Goal: Information Seeking & Learning: Find specific fact

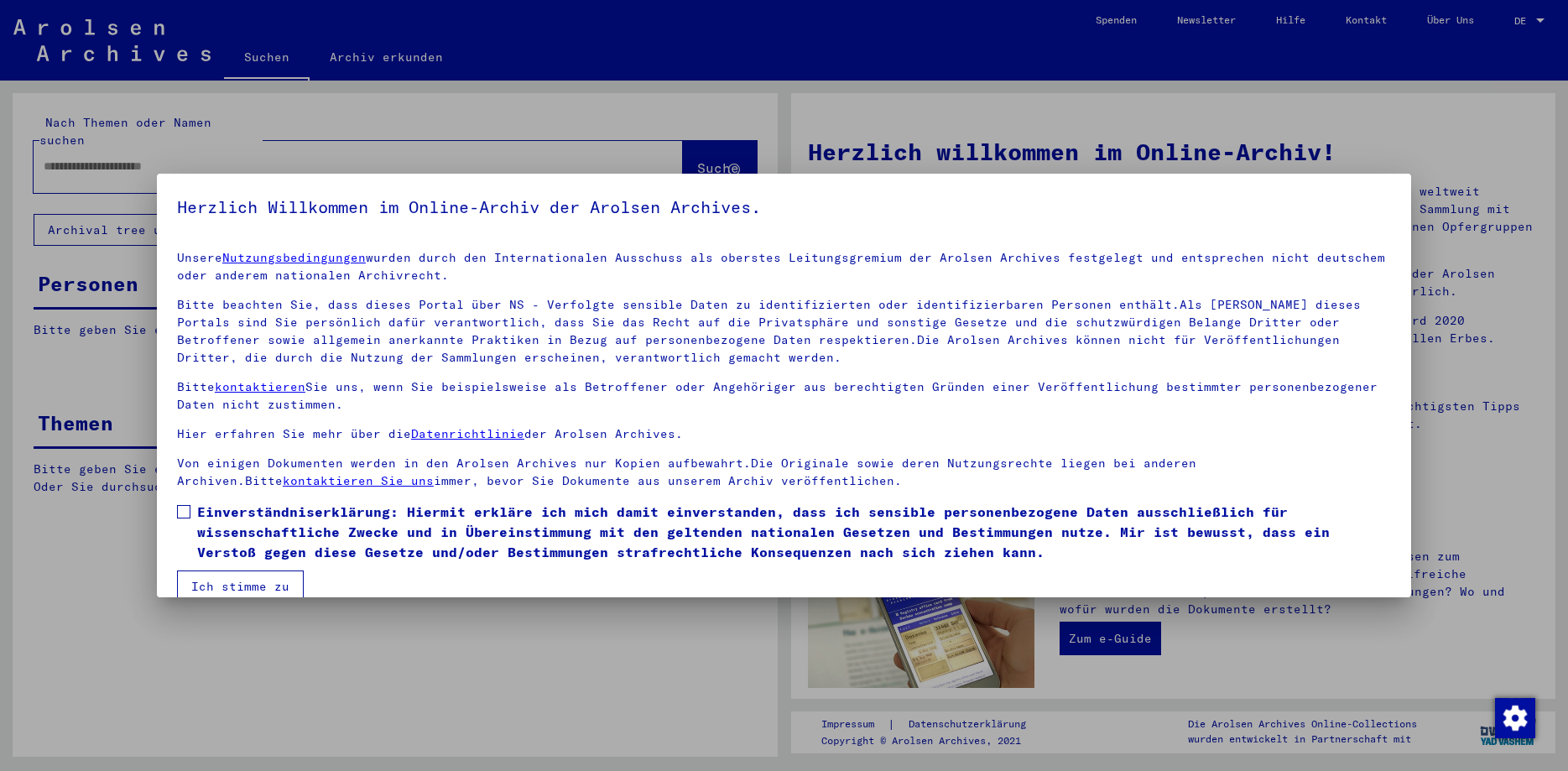
click at [185, 511] on span at bounding box center [183, 512] width 13 height 13
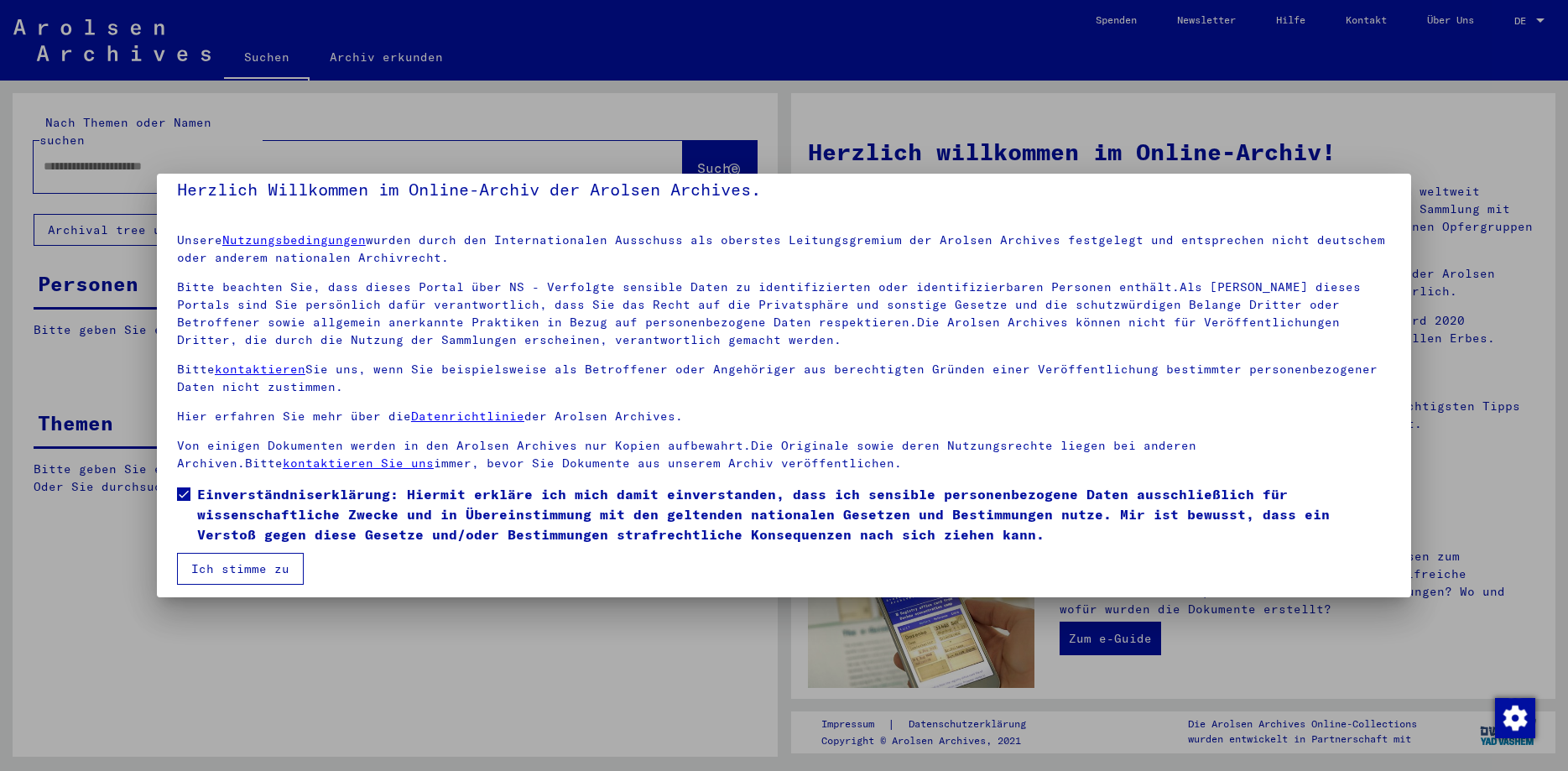
scroll to position [25, 0]
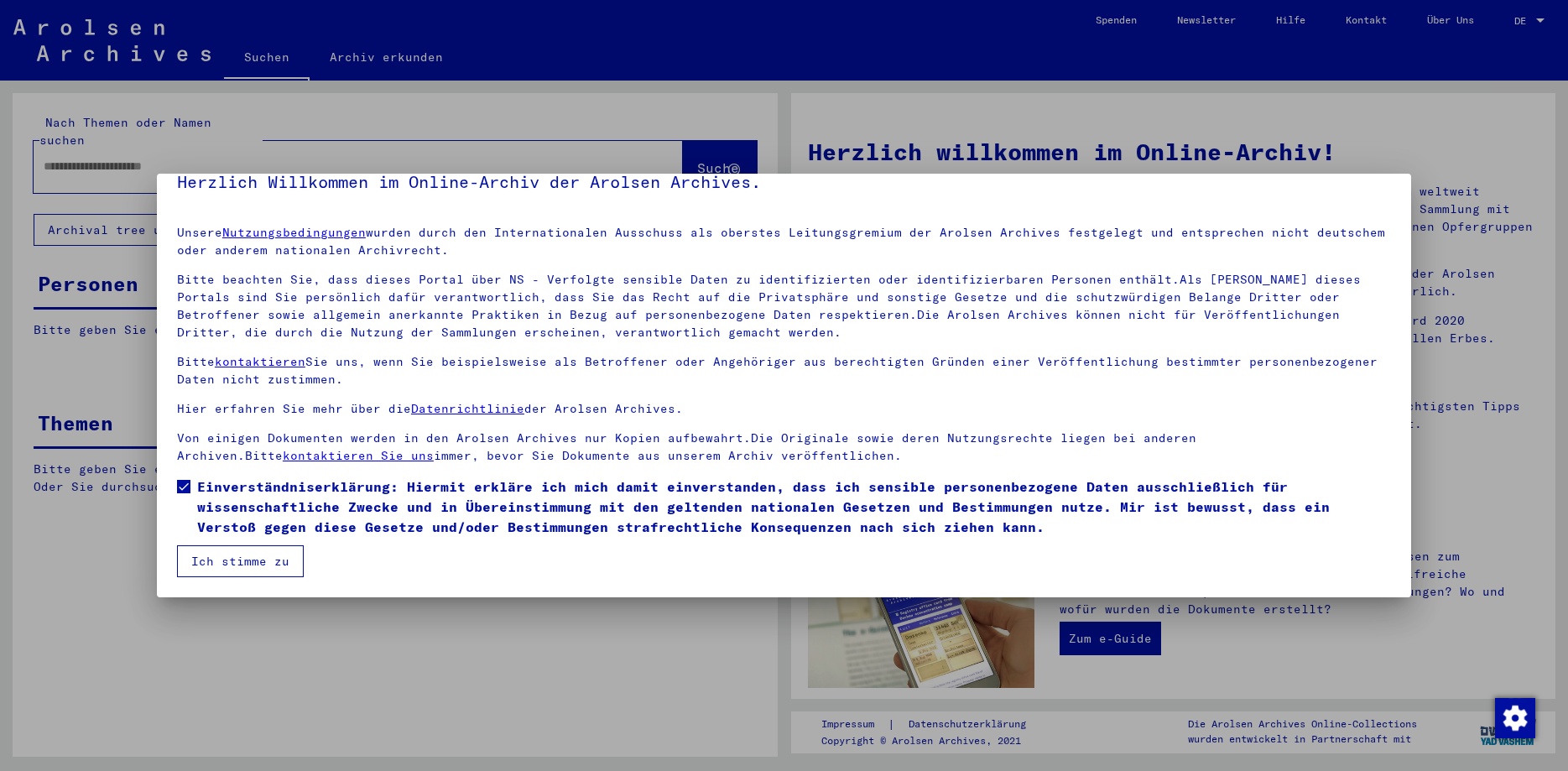
click at [228, 558] on button "Ich stimme zu" at bounding box center [240, 561] width 127 height 32
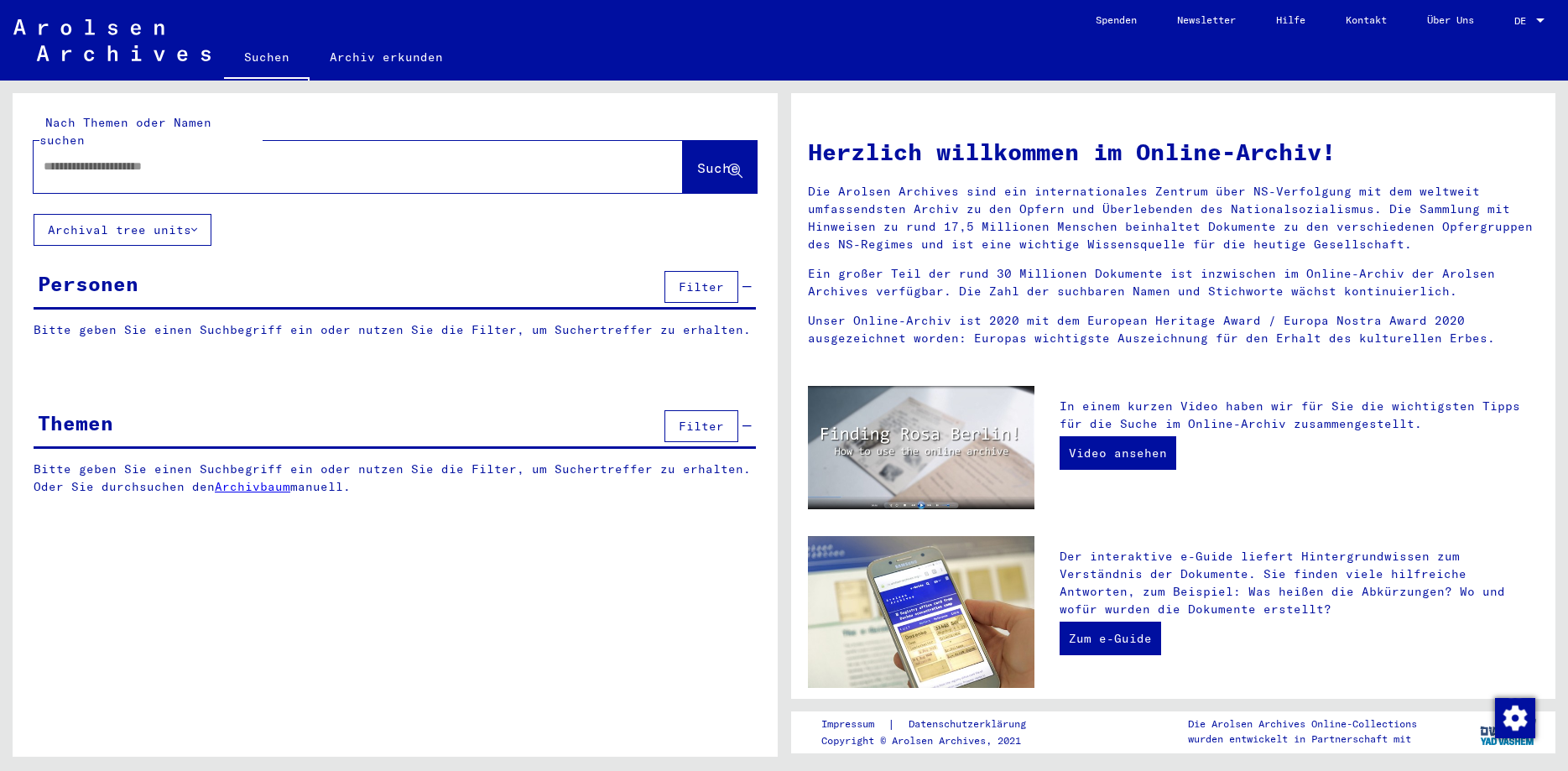
click at [118, 157] on input "text" at bounding box center [337, 166] width 589 height 17
type input "*********"
click at [710, 159] on span "Suche" at bounding box center [718, 167] width 42 height 16
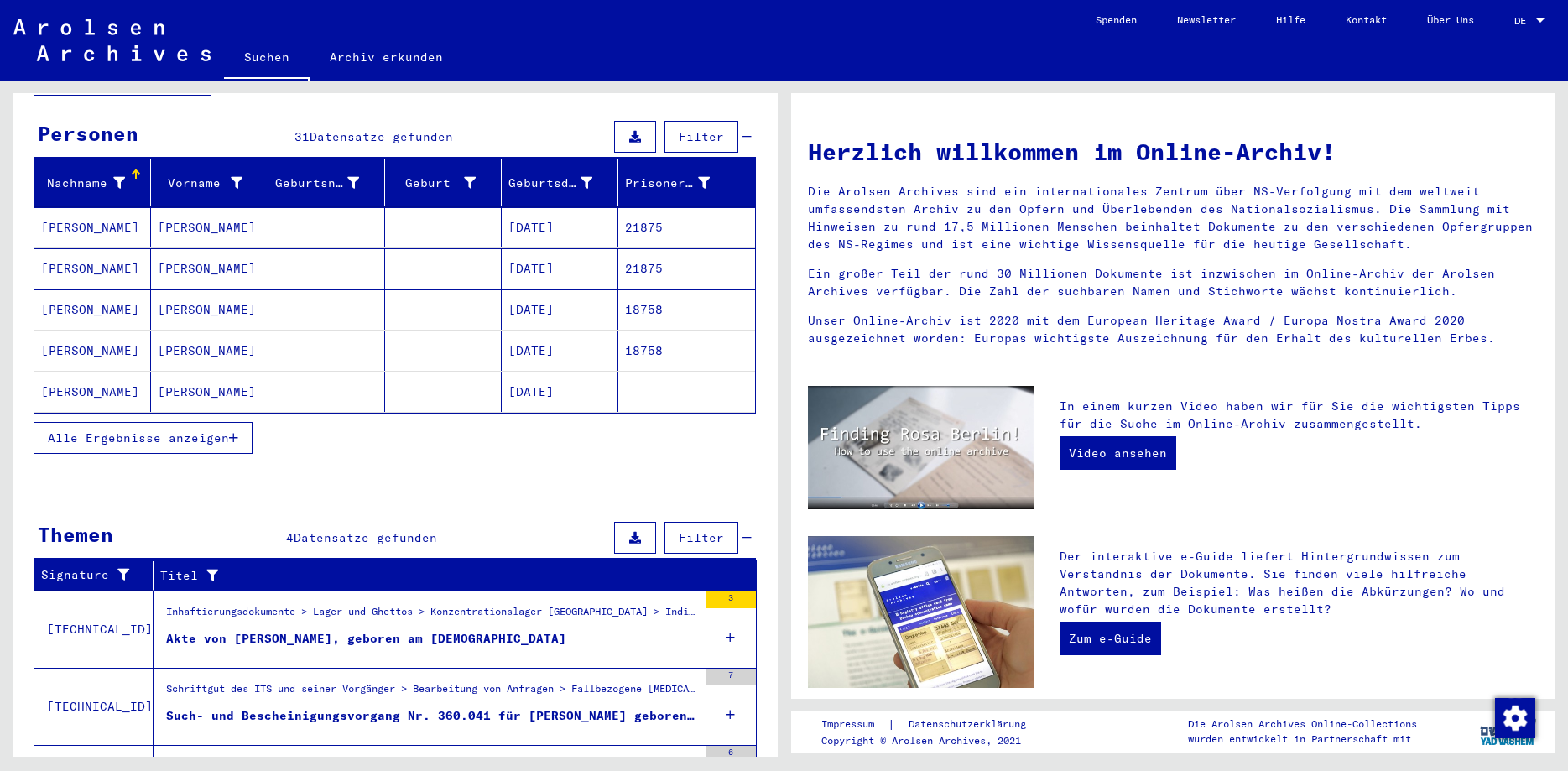
scroll to position [181, 0]
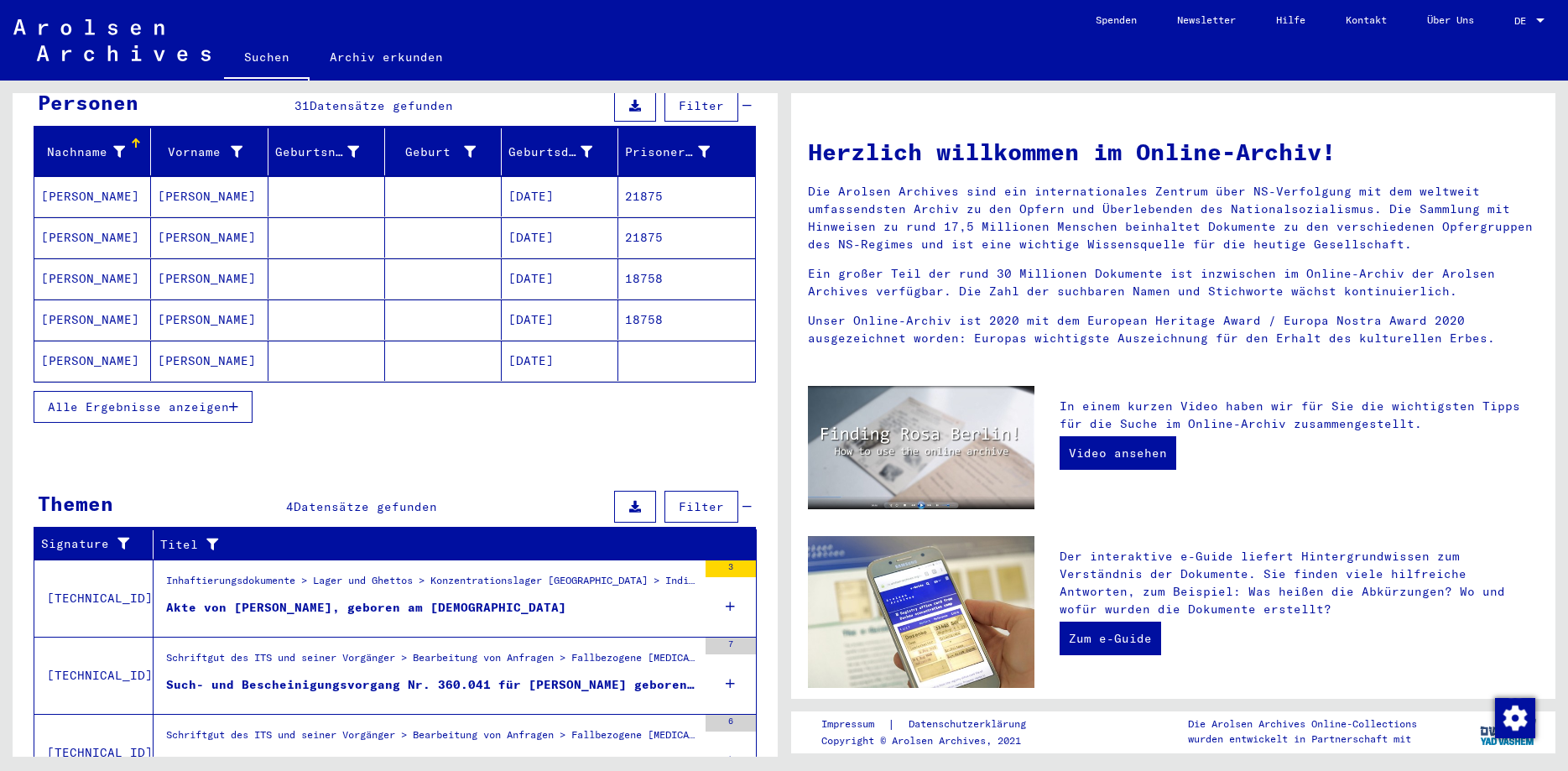
click at [169, 391] on button "Alle Ergebnisse anzeigen" at bounding box center [143, 406] width 219 height 32
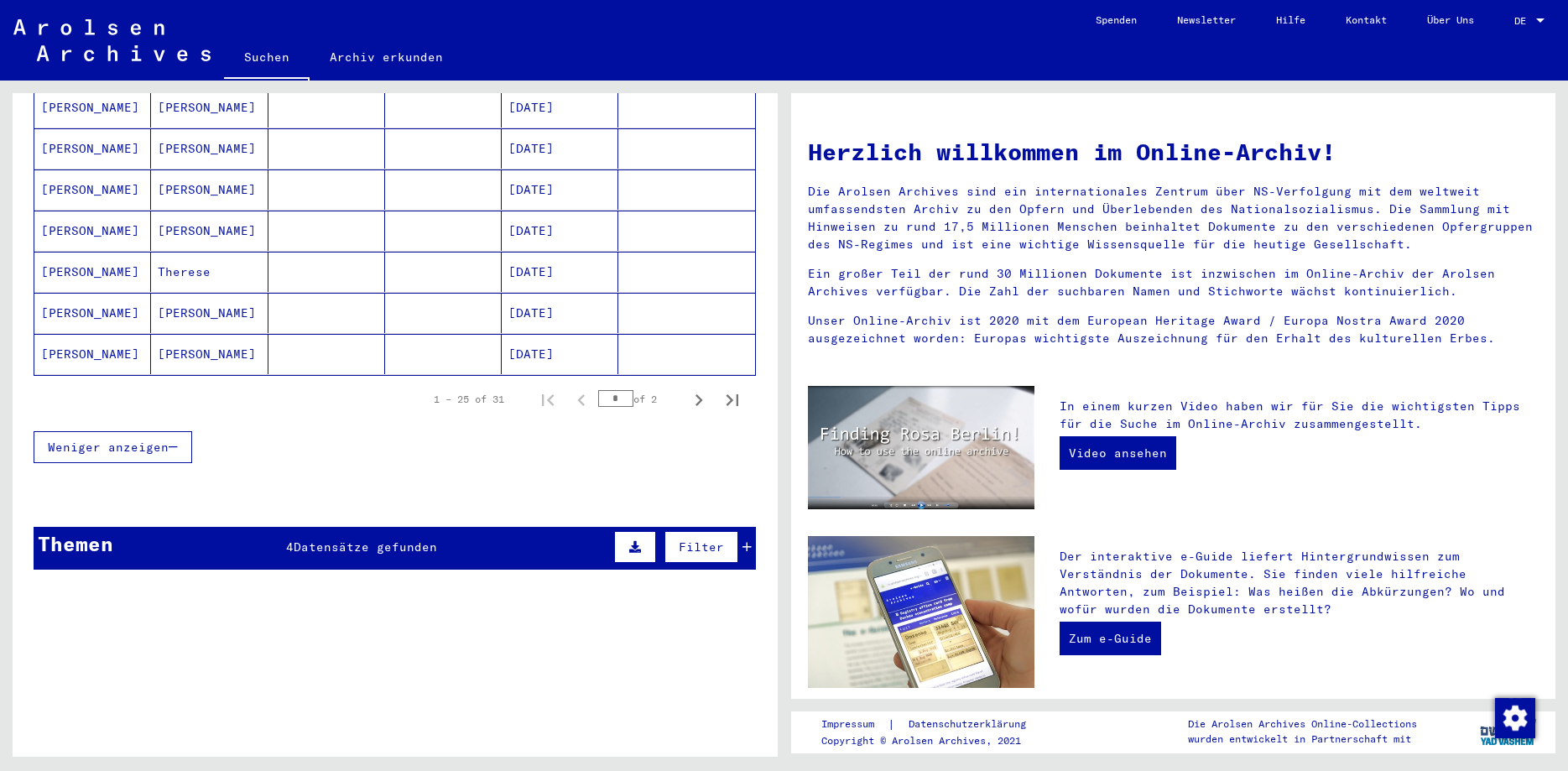
scroll to position [1000, 0]
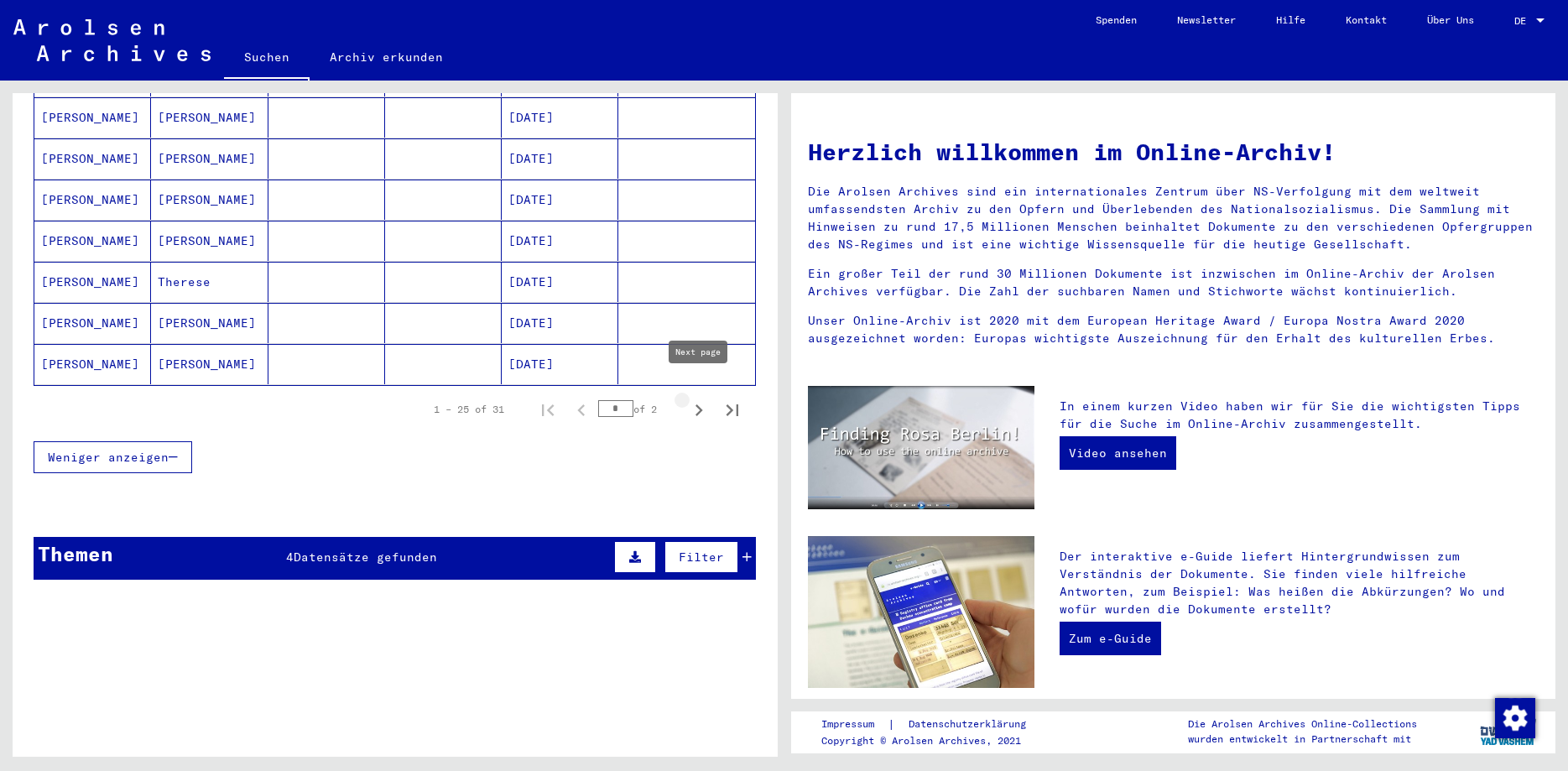
click at [702, 398] on icon "Next page" at bounding box center [699, 410] width 23 height 23
type input "*"
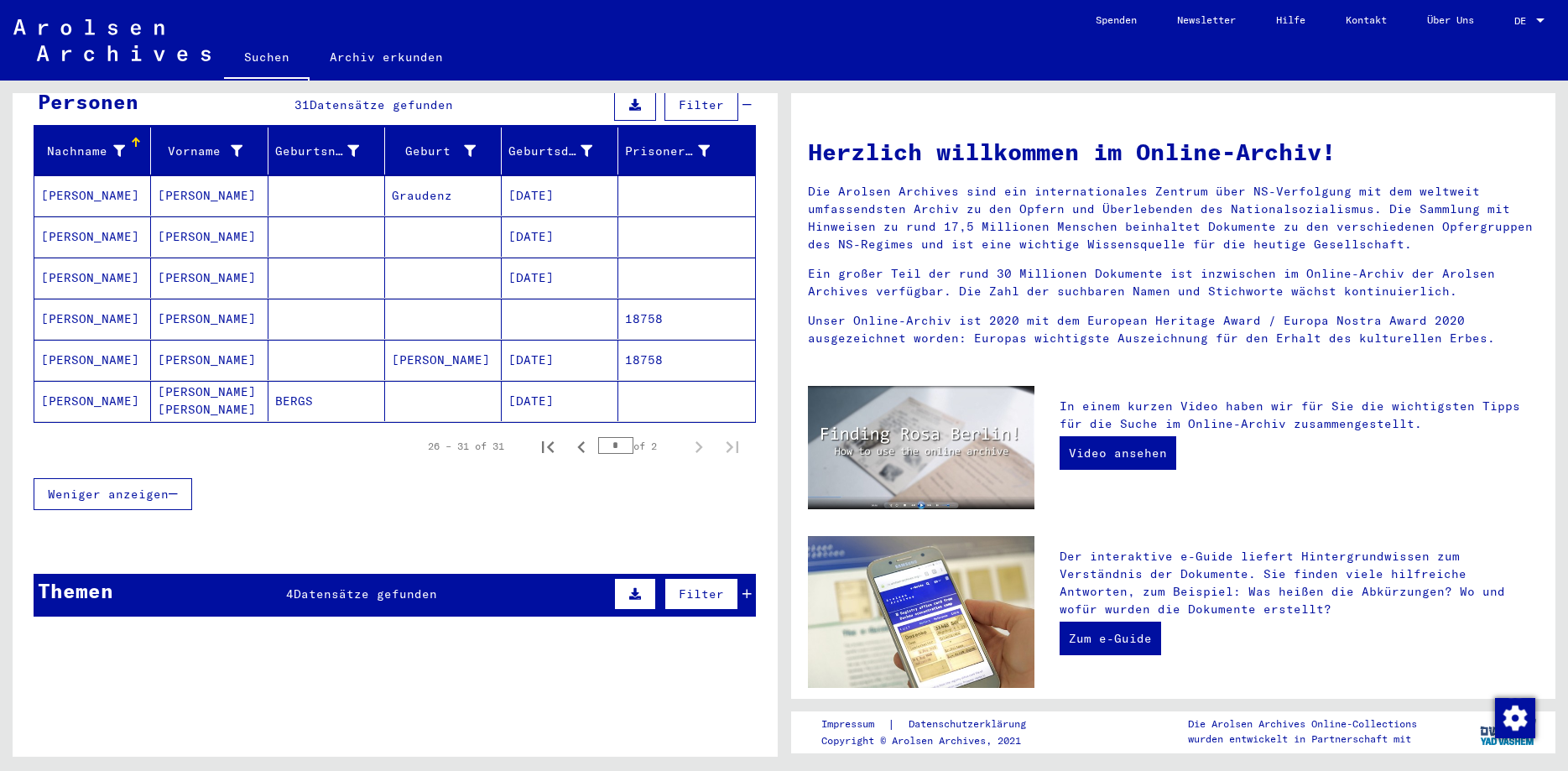
scroll to position [37, 0]
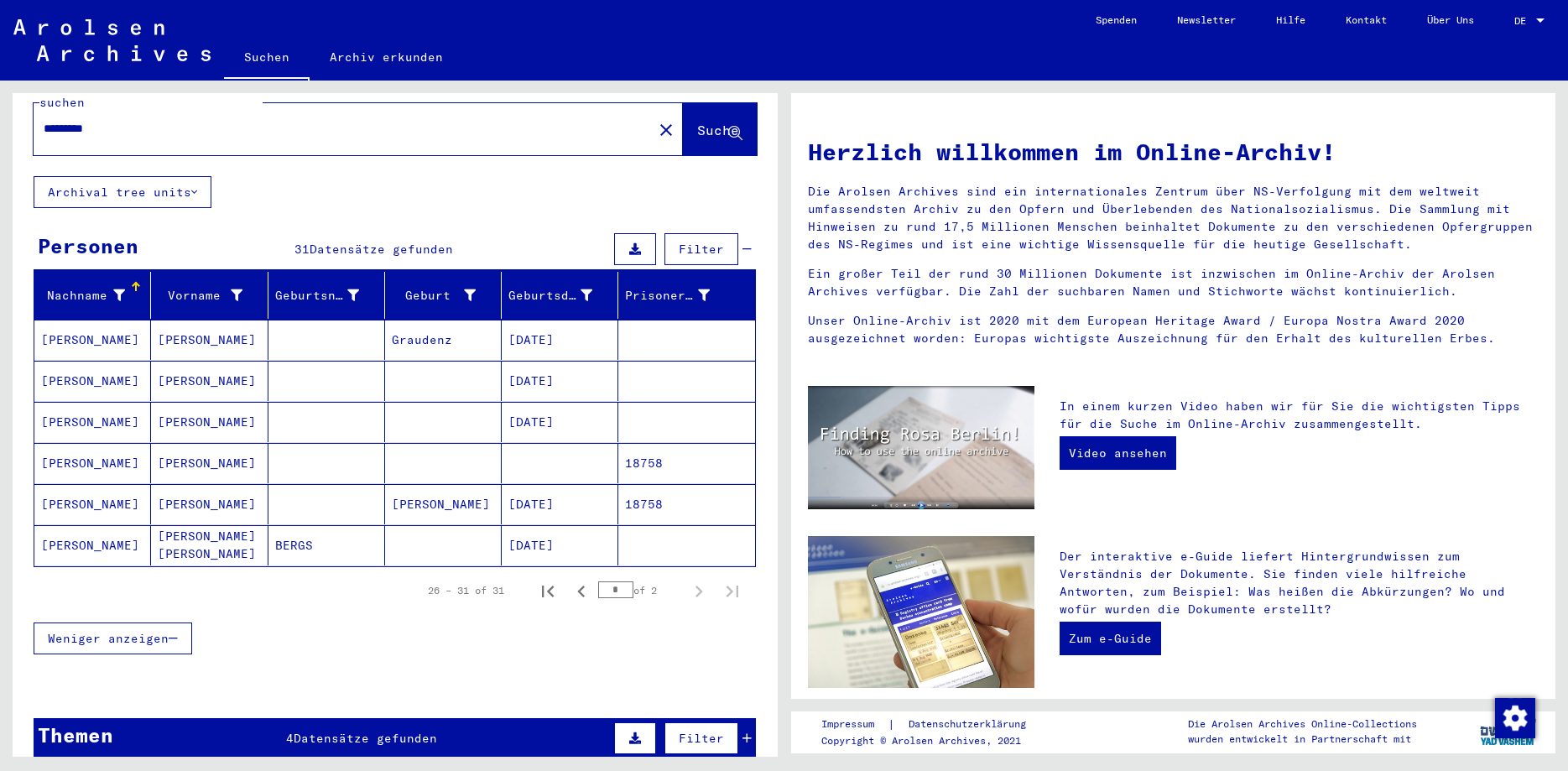
drag, startPoint x: 124, startPoint y: 113, endPoint x: 4, endPoint y: 109, distance: 120.1
click at [43, 120] on input "*********" at bounding box center [337, 129] width 589 height 17
click at [86, 120] on input "*********" at bounding box center [337, 129] width 589 height 17
click at [57, 120] on input "*********" at bounding box center [337, 129] width 589 height 17
type input "*********"
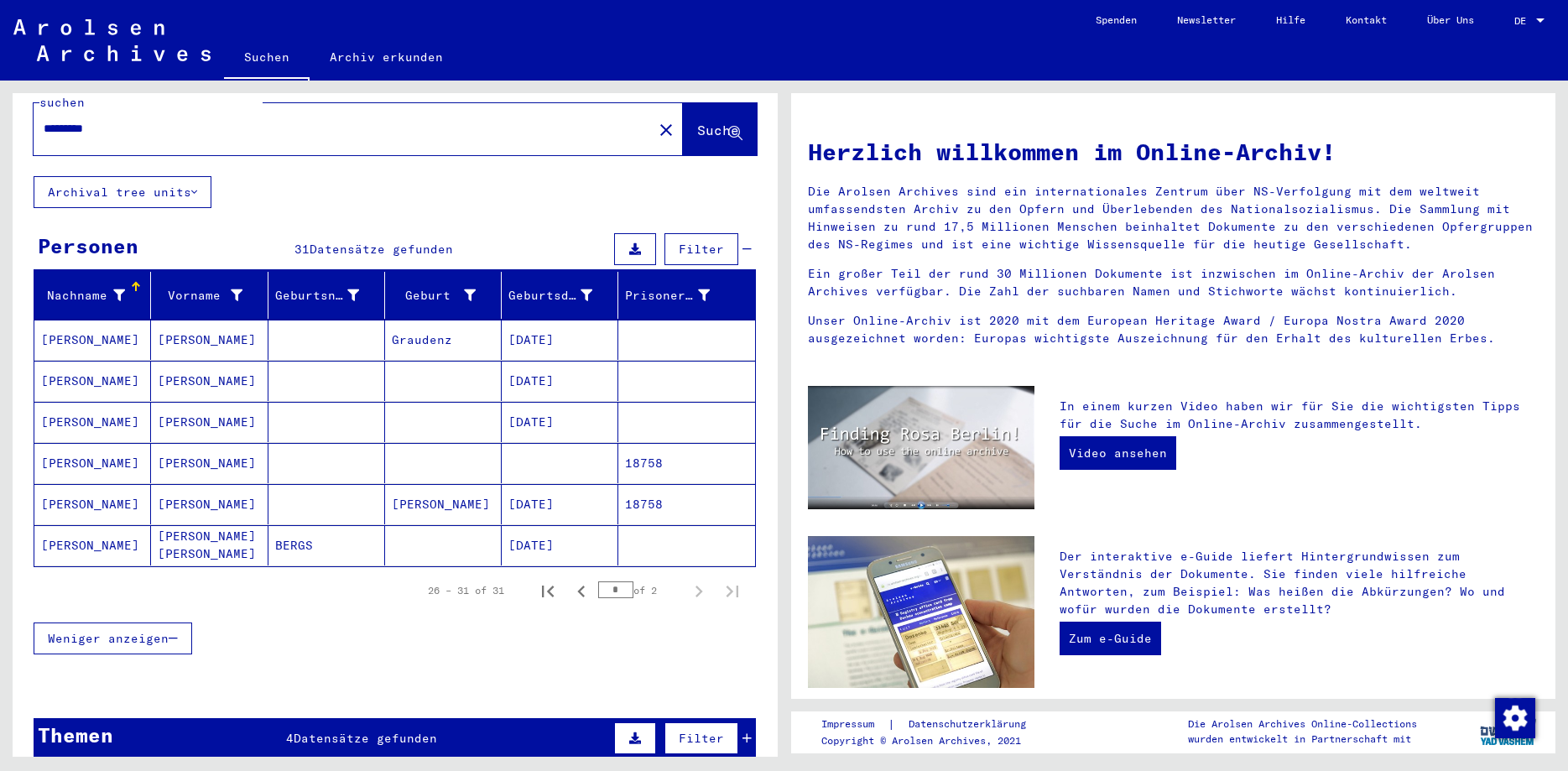
click at [704, 122] on span "Suche" at bounding box center [718, 130] width 42 height 16
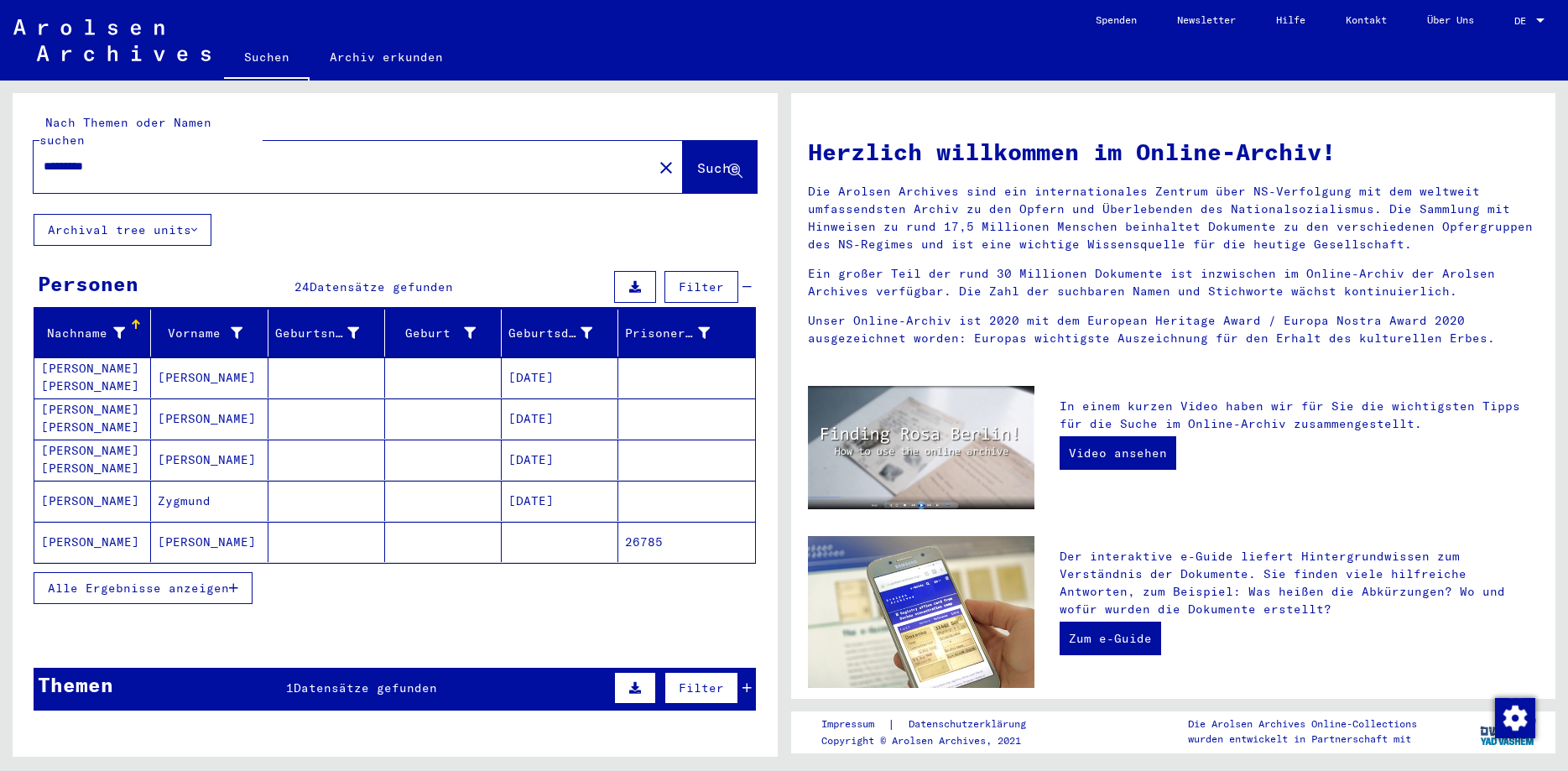
click at [162, 581] on span "Alle Ergebnisse anzeigen" at bounding box center [138, 589] width 181 height 15
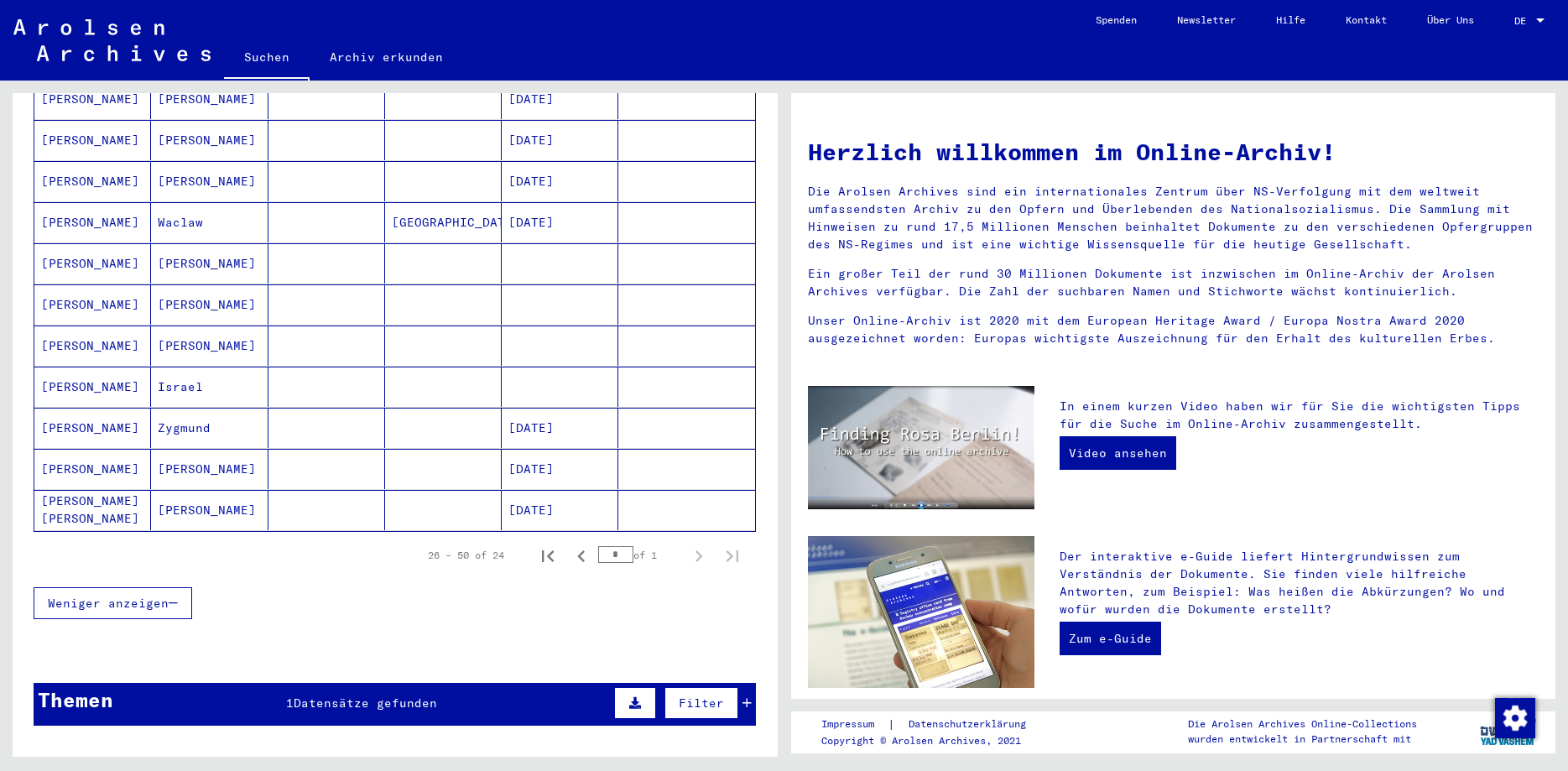
scroll to position [815, 0]
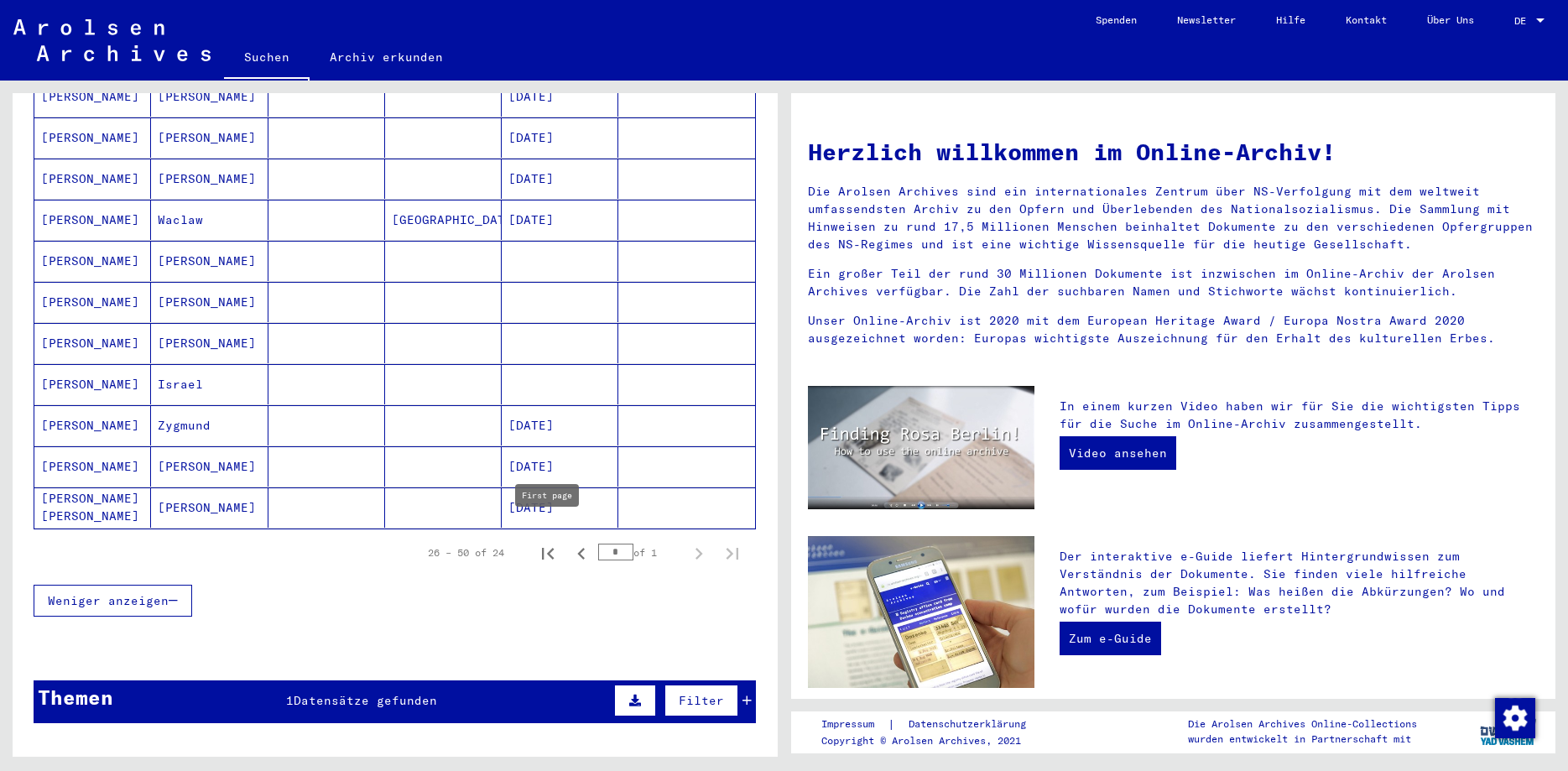
drag, startPoint x: 557, startPoint y: 542, endPoint x: 549, endPoint y: 546, distance: 8.9
click at [557, 542] on icon "First page" at bounding box center [547, 554] width 23 height 23
type input "*"
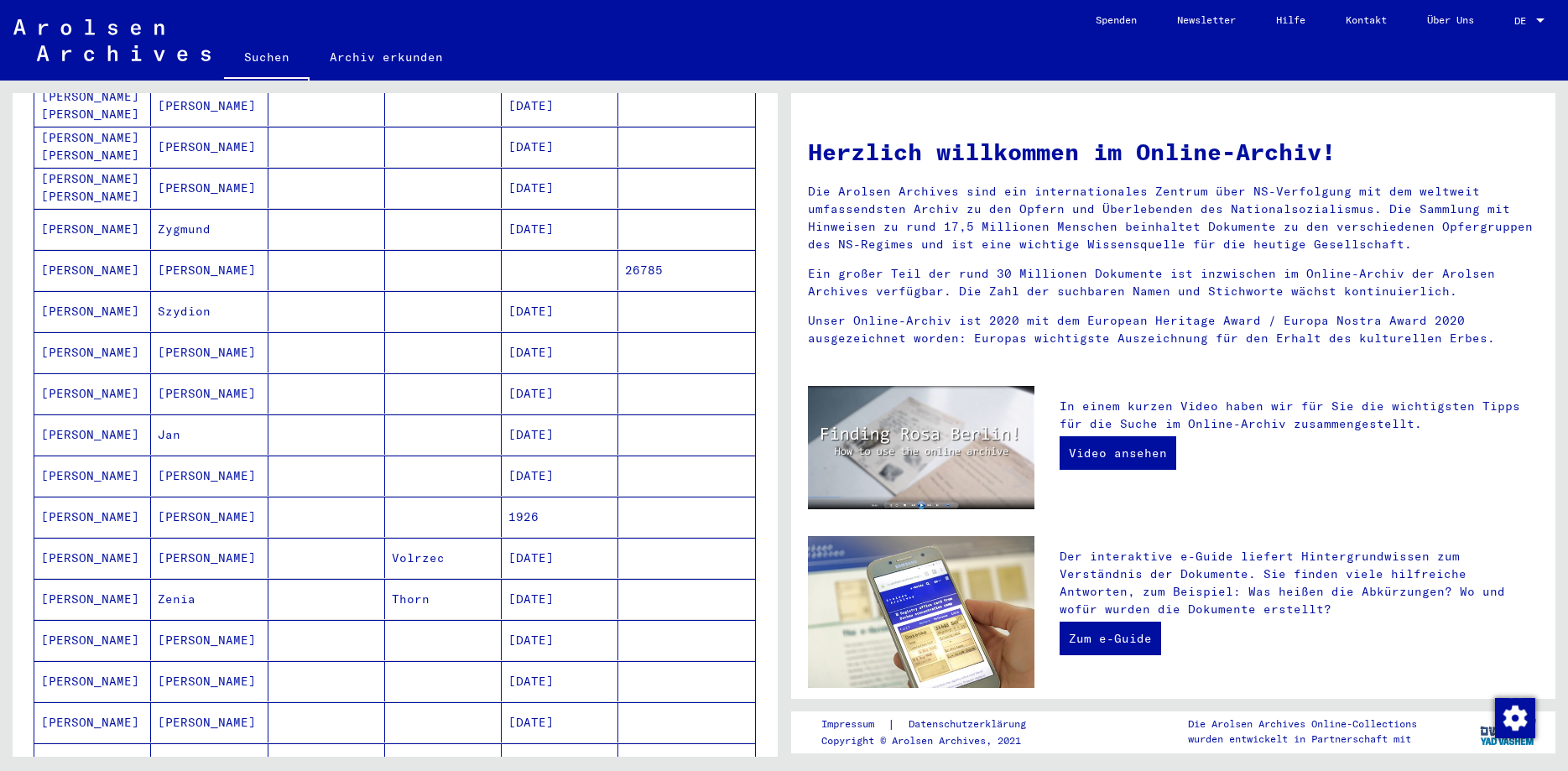
scroll to position [181, 0]
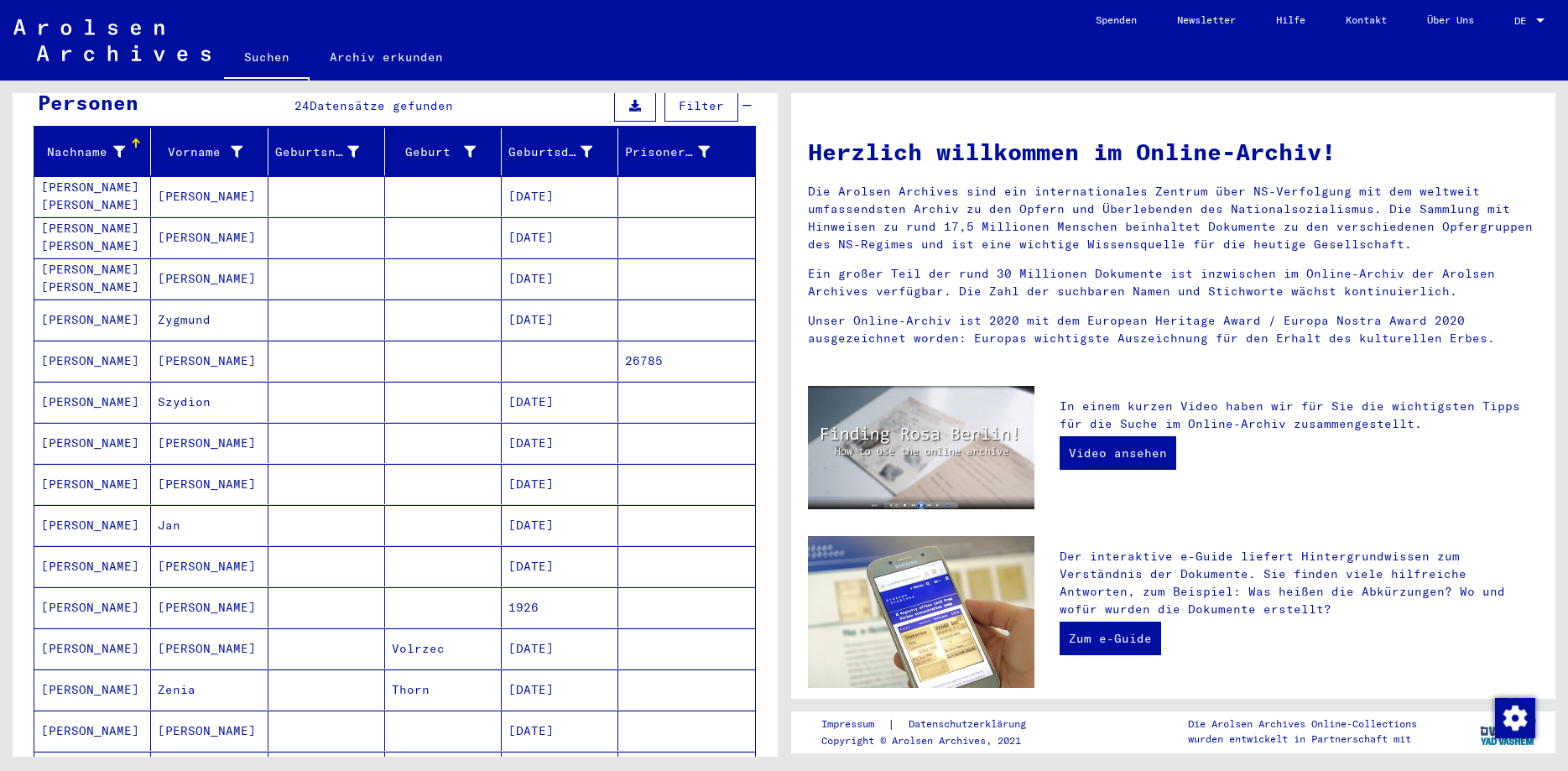
click at [76, 217] on mat-cell "[PERSON_NAME] [PERSON_NAME]" at bounding box center [92, 237] width 116 height 40
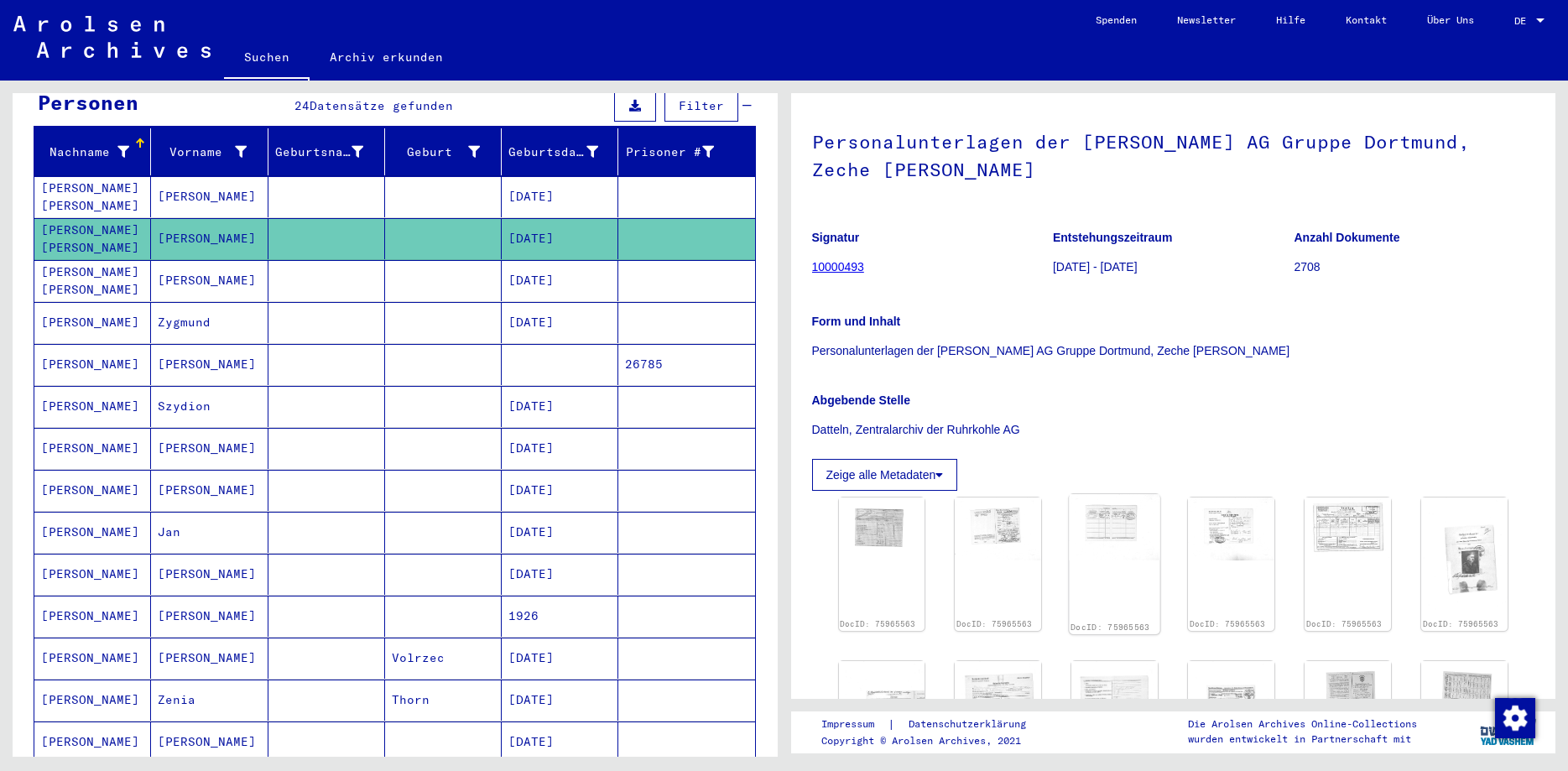
scroll to position [272, 0]
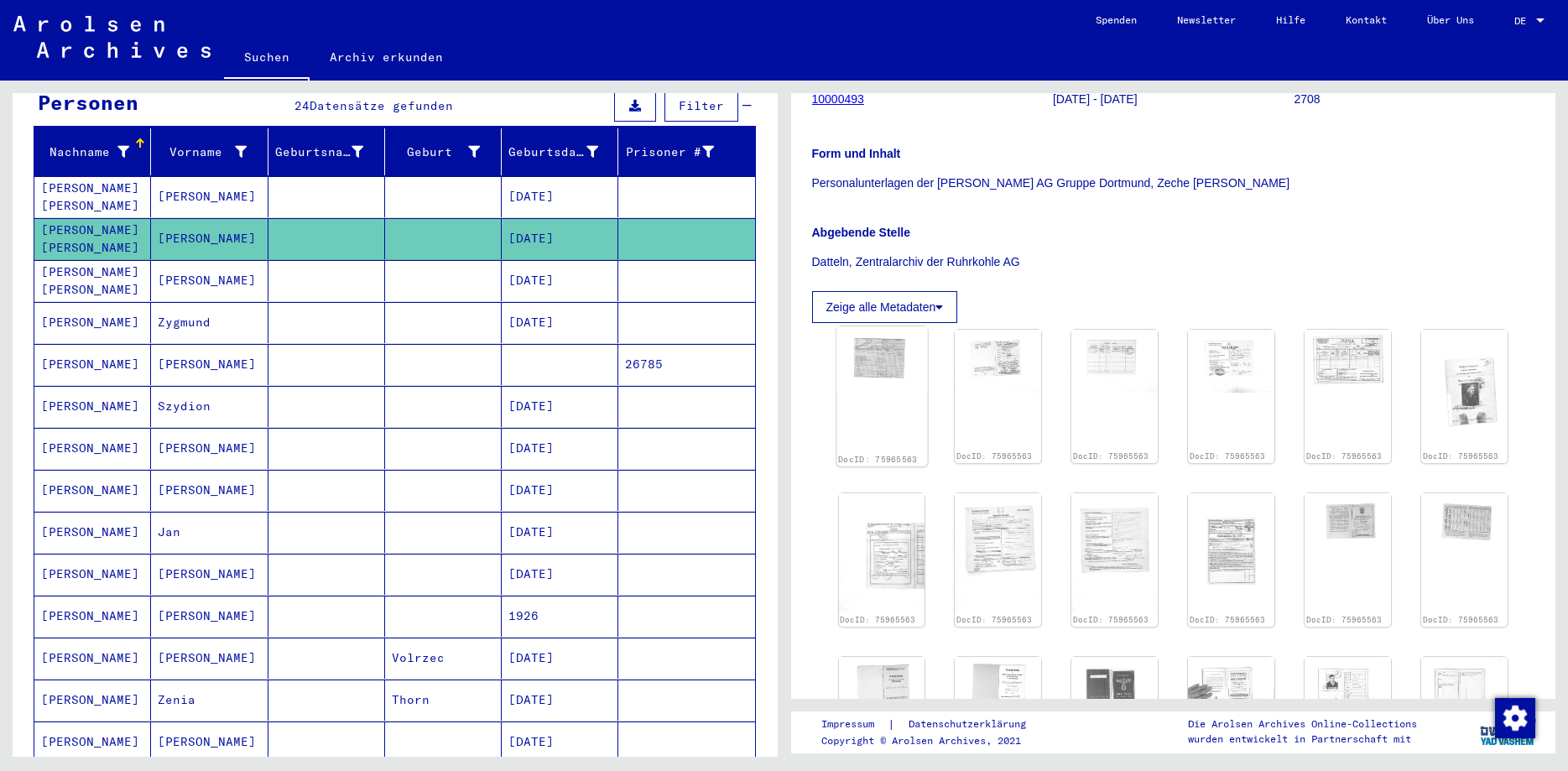
click at [892, 382] on img at bounding box center [881, 359] width 90 height 65
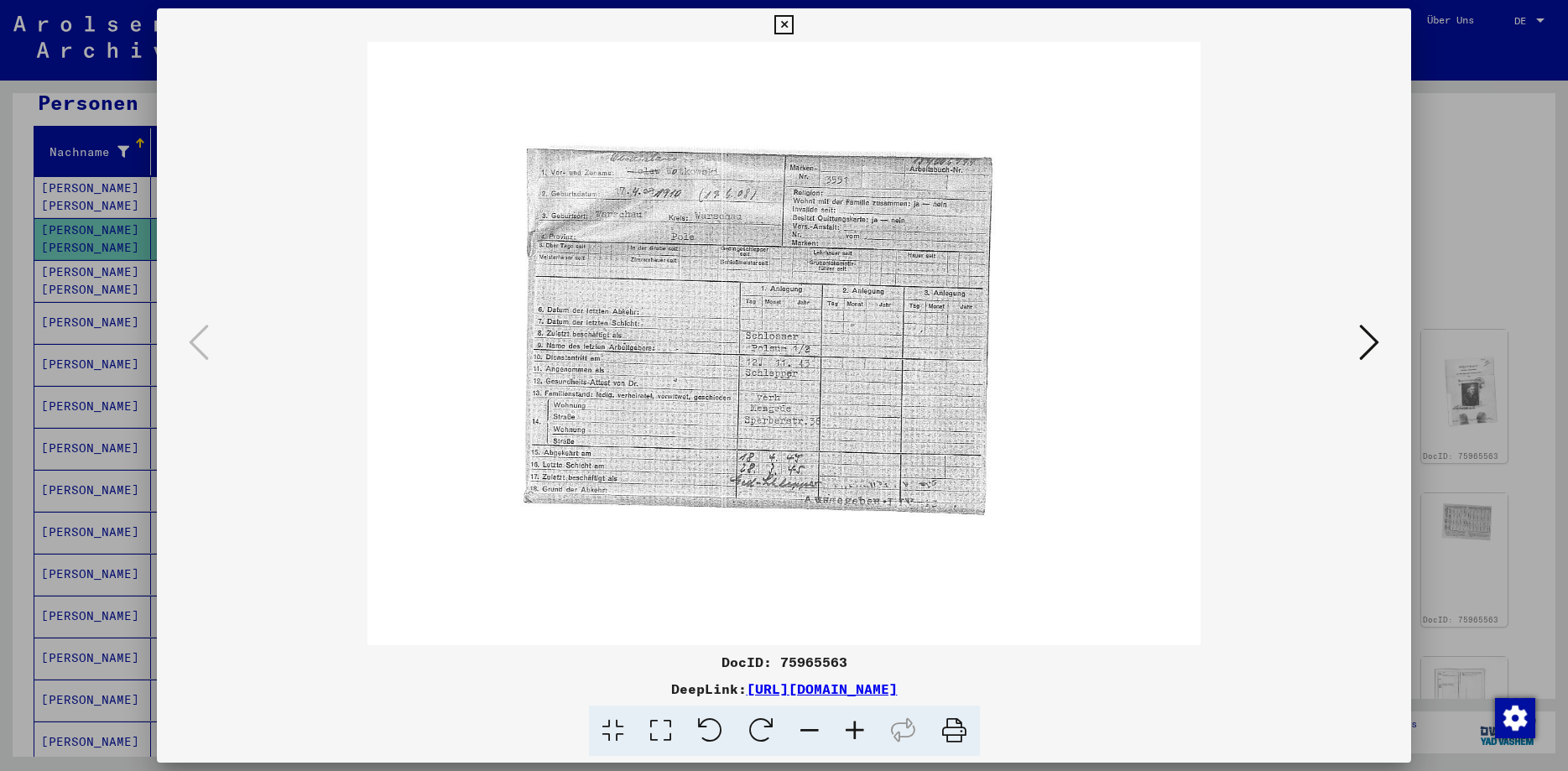
click at [854, 727] on icon at bounding box center [855, 731] width 45 height 51
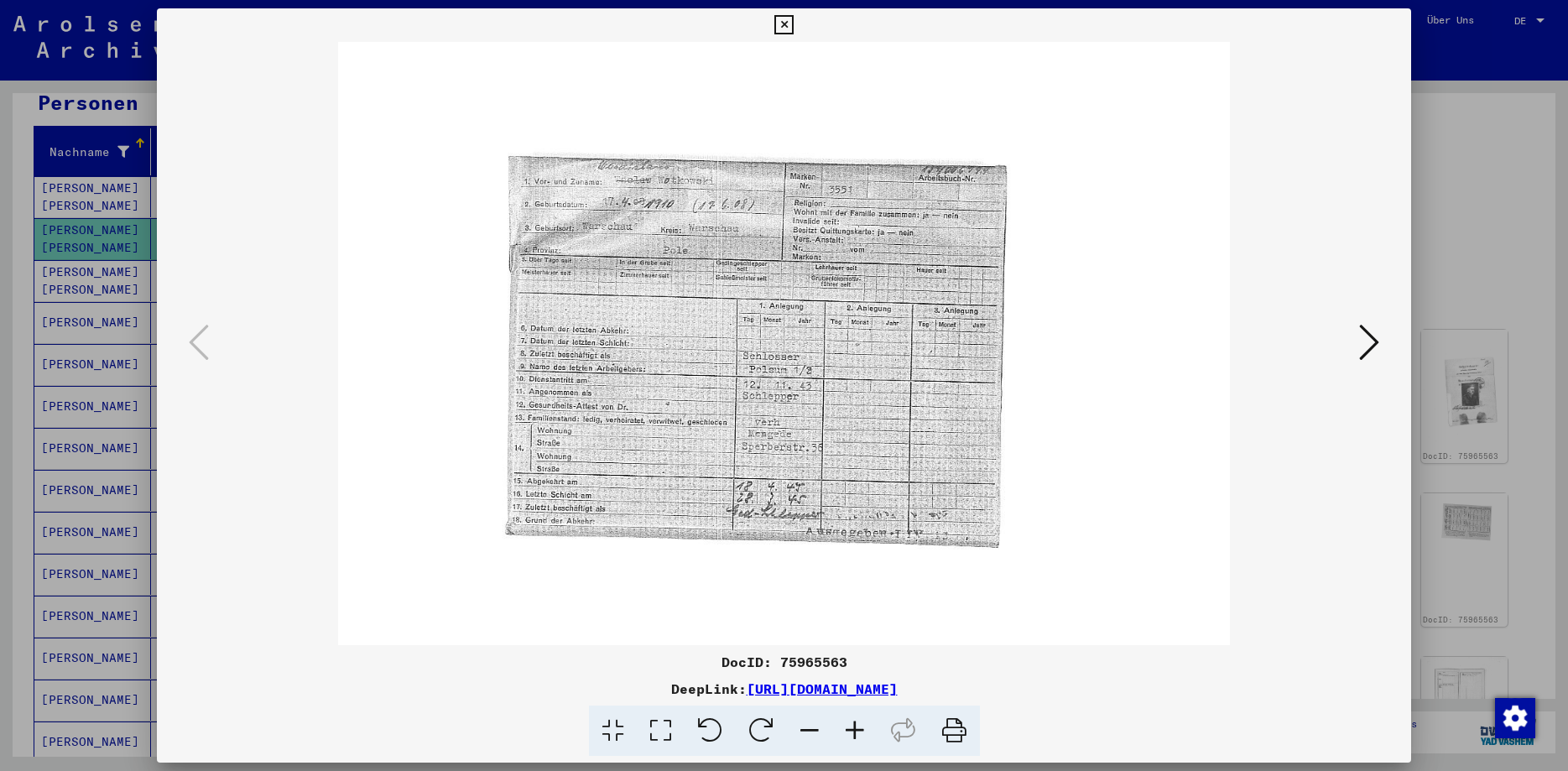
click at [855, 727] on icon at bounding box center [855, 731] width 45 height 51
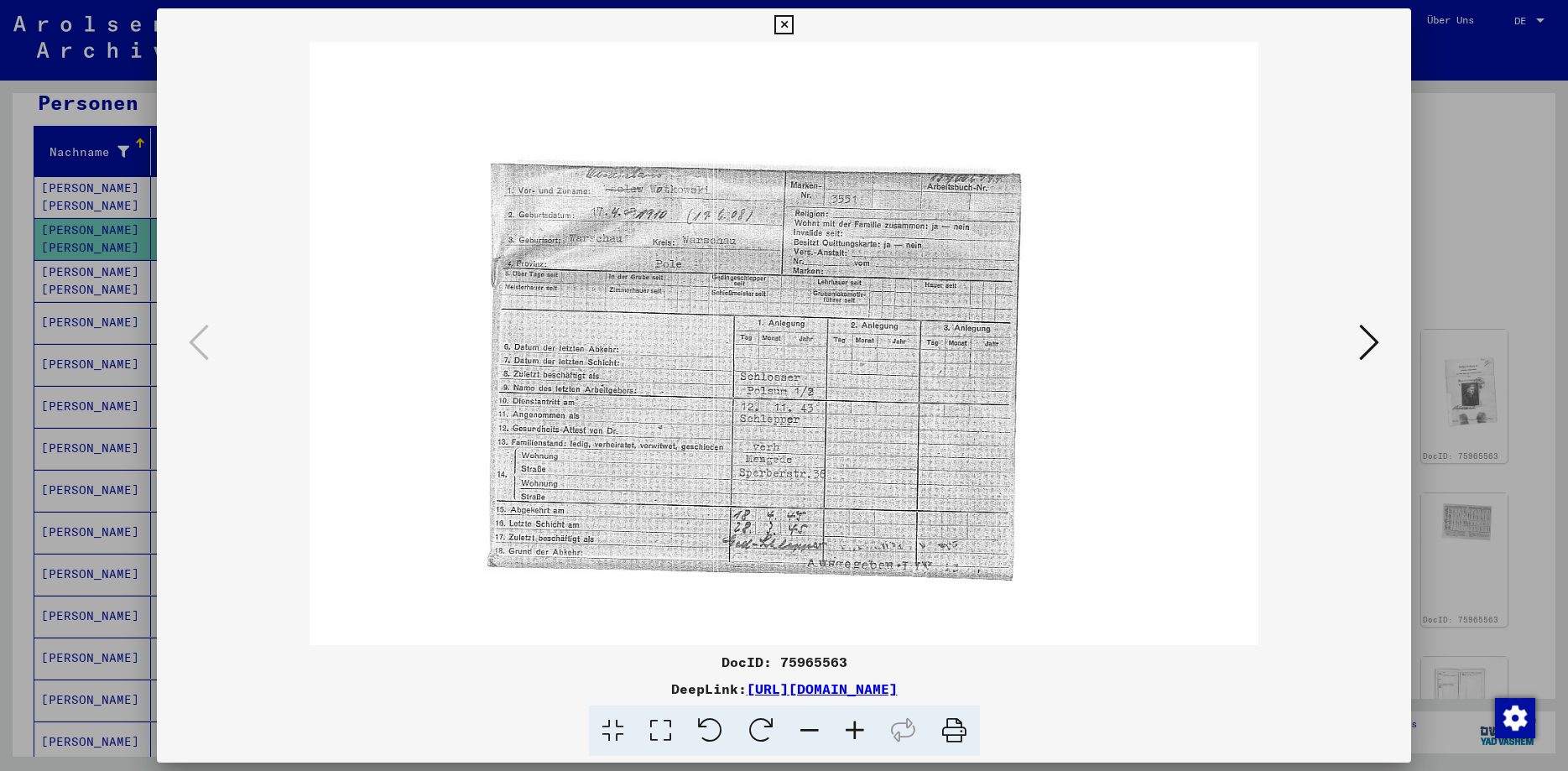
click at [855, 728] on icon at bounding box center [855, 731] width 45 height 51
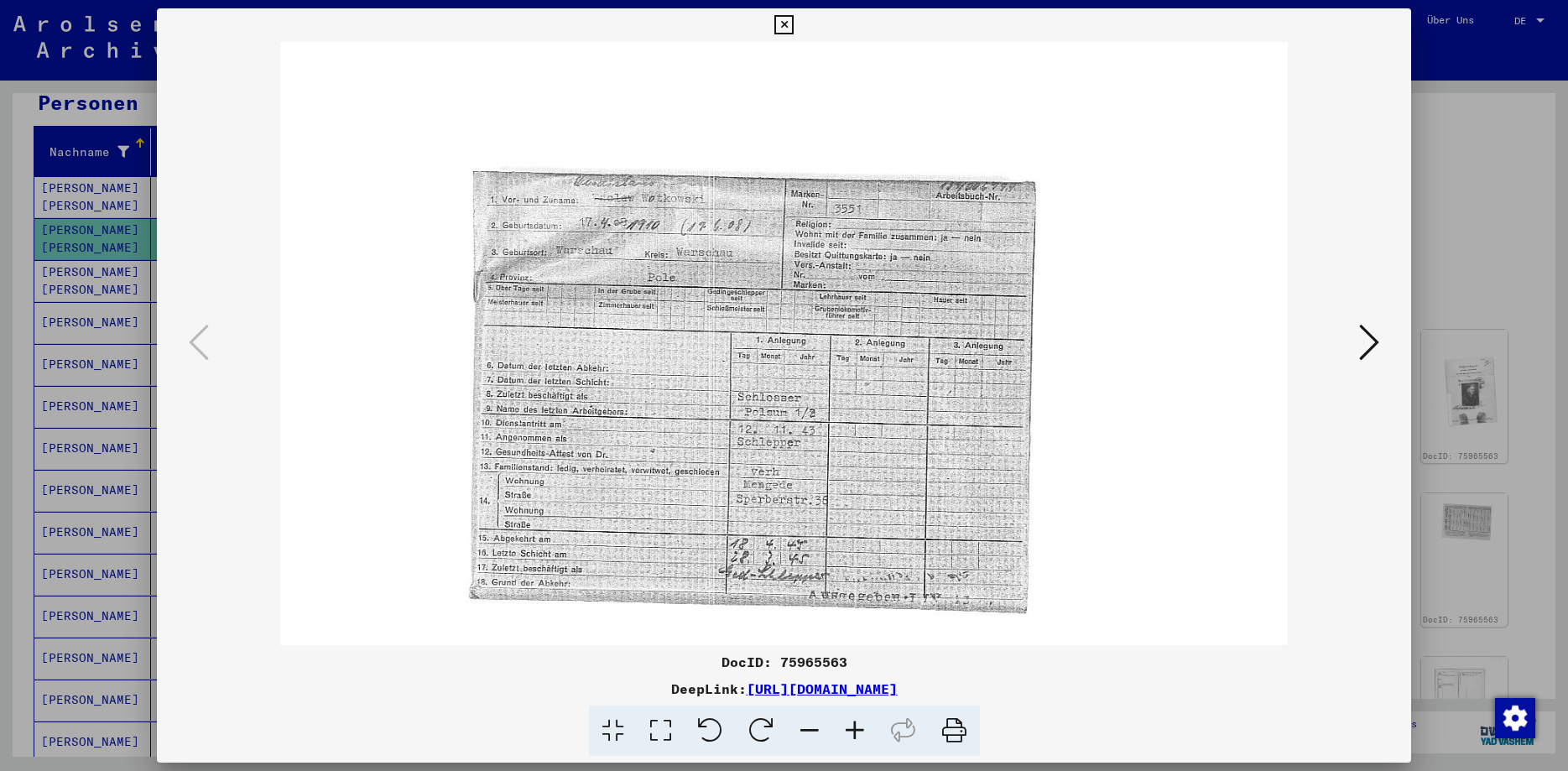
click at [855, 728] on icon at bounding box center [855, 731] width 45 height 51
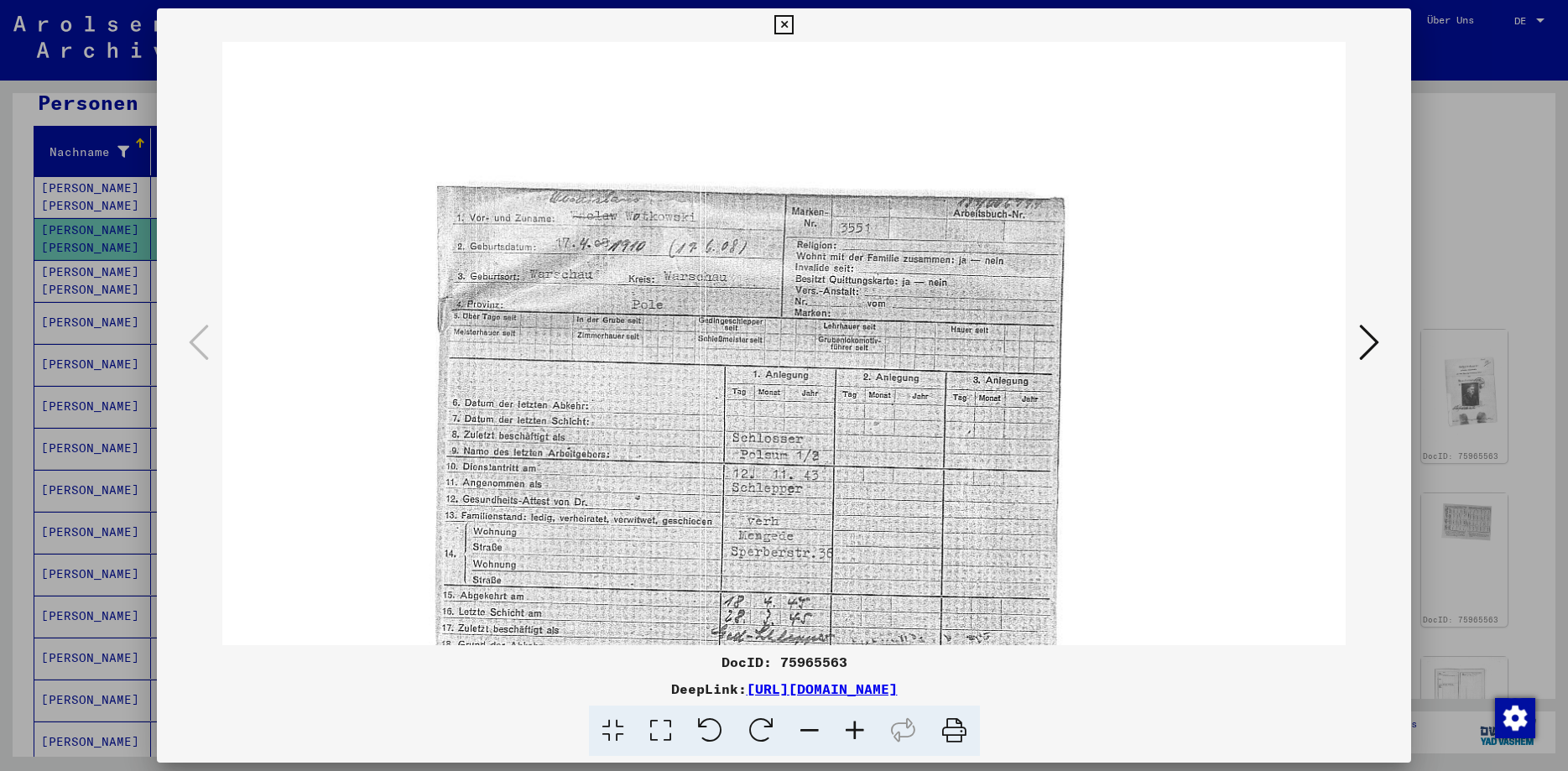
click at [855, 728] on icon at bounding box center [855, 731] width 45 height 51
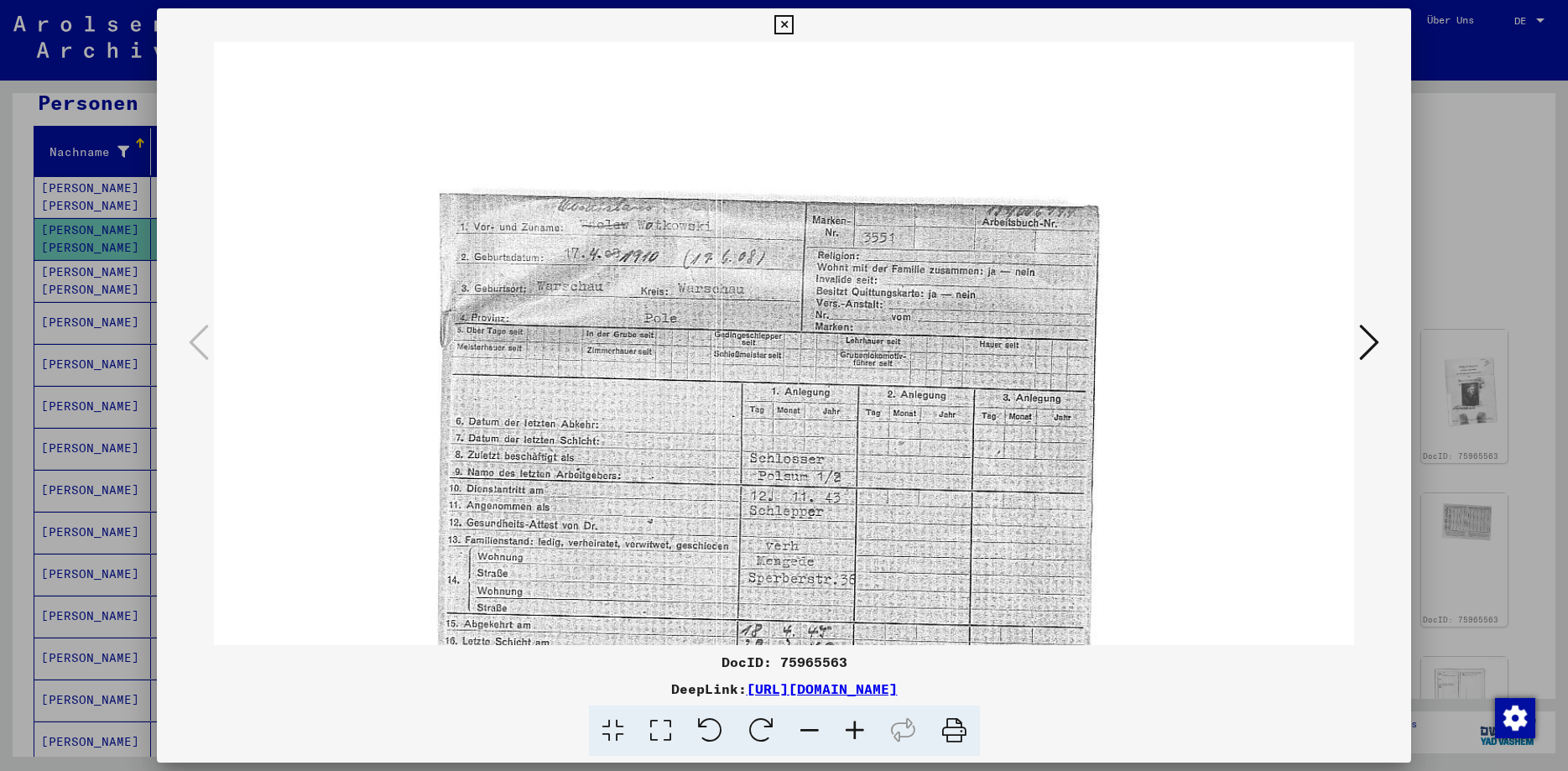
click at [855, 728] on icon at bounding box center [855, 731] width 45 height 51
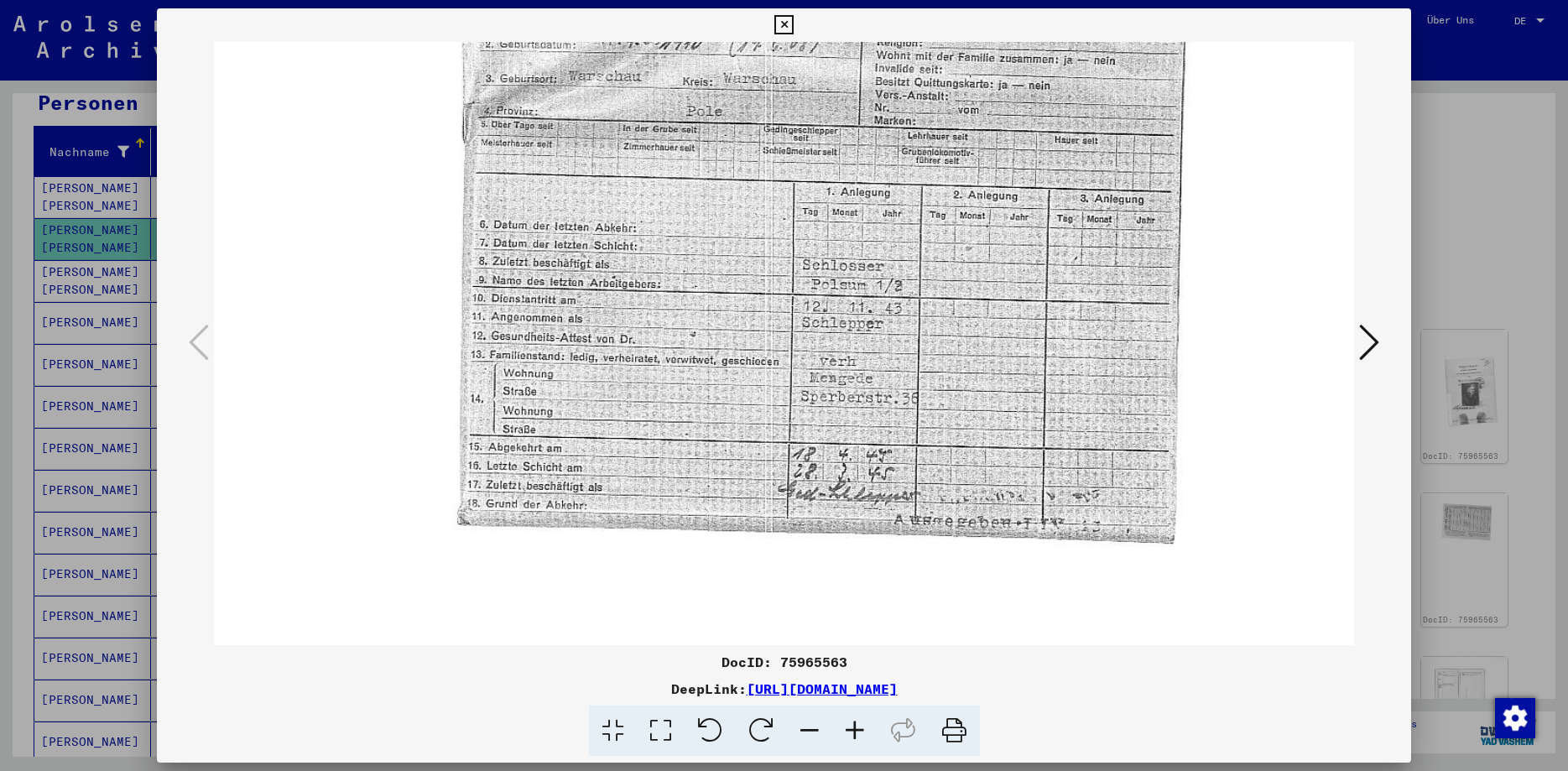
scroll to position [236, 0]
drag, startPoint x: 819, startPoint y: 529, endPoint x: 848, endPoint y: 329, distance: 202.1
click at [848, 329] on img at bounding box center [862, 275] width 1297 height 939
click at [1368, 337] on icon at bounding box center [1369, 343] width 20 height 40
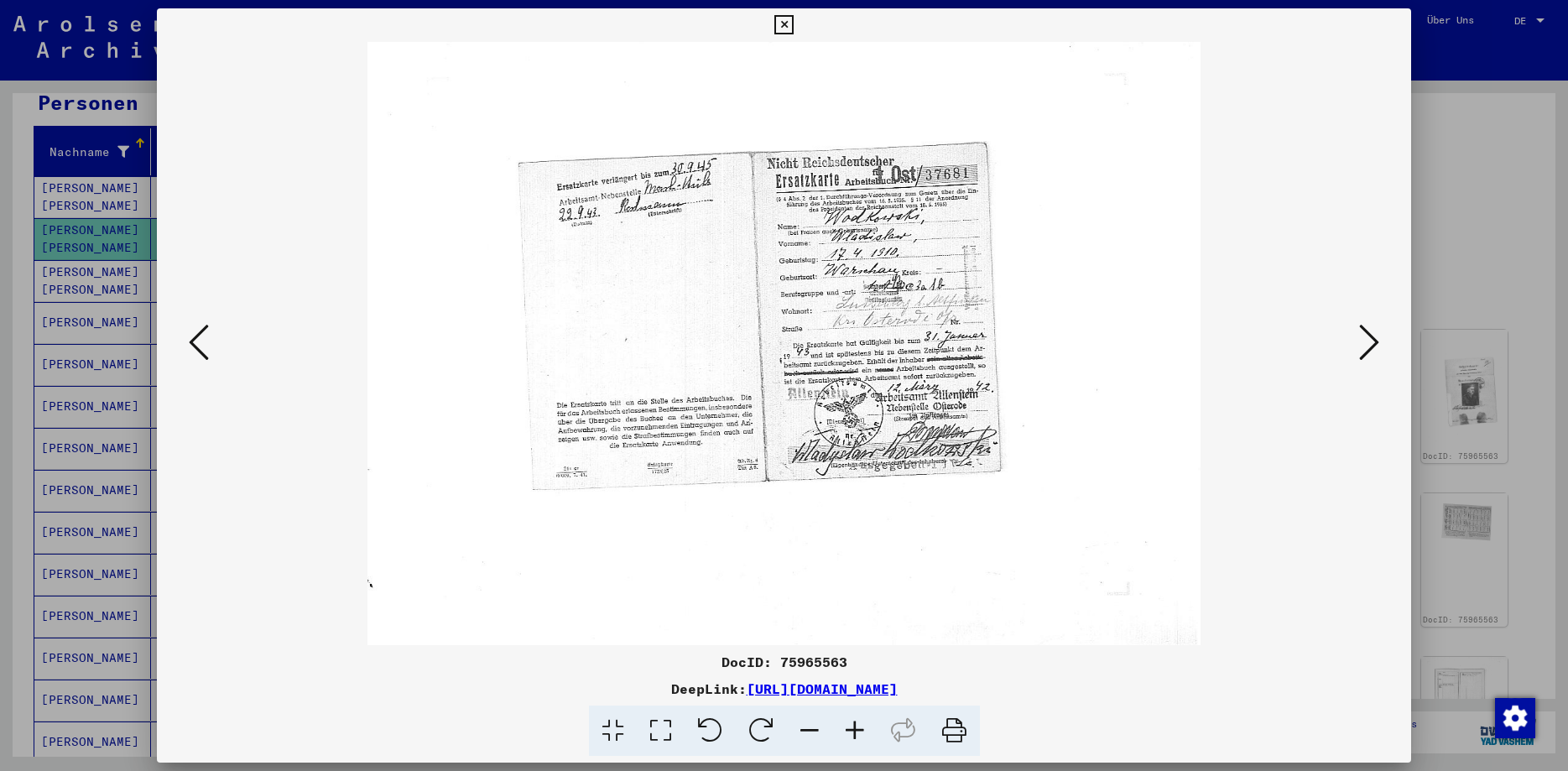
click at [1368, 340] on icon at bounding box center [1369, 343] width 20 height 40
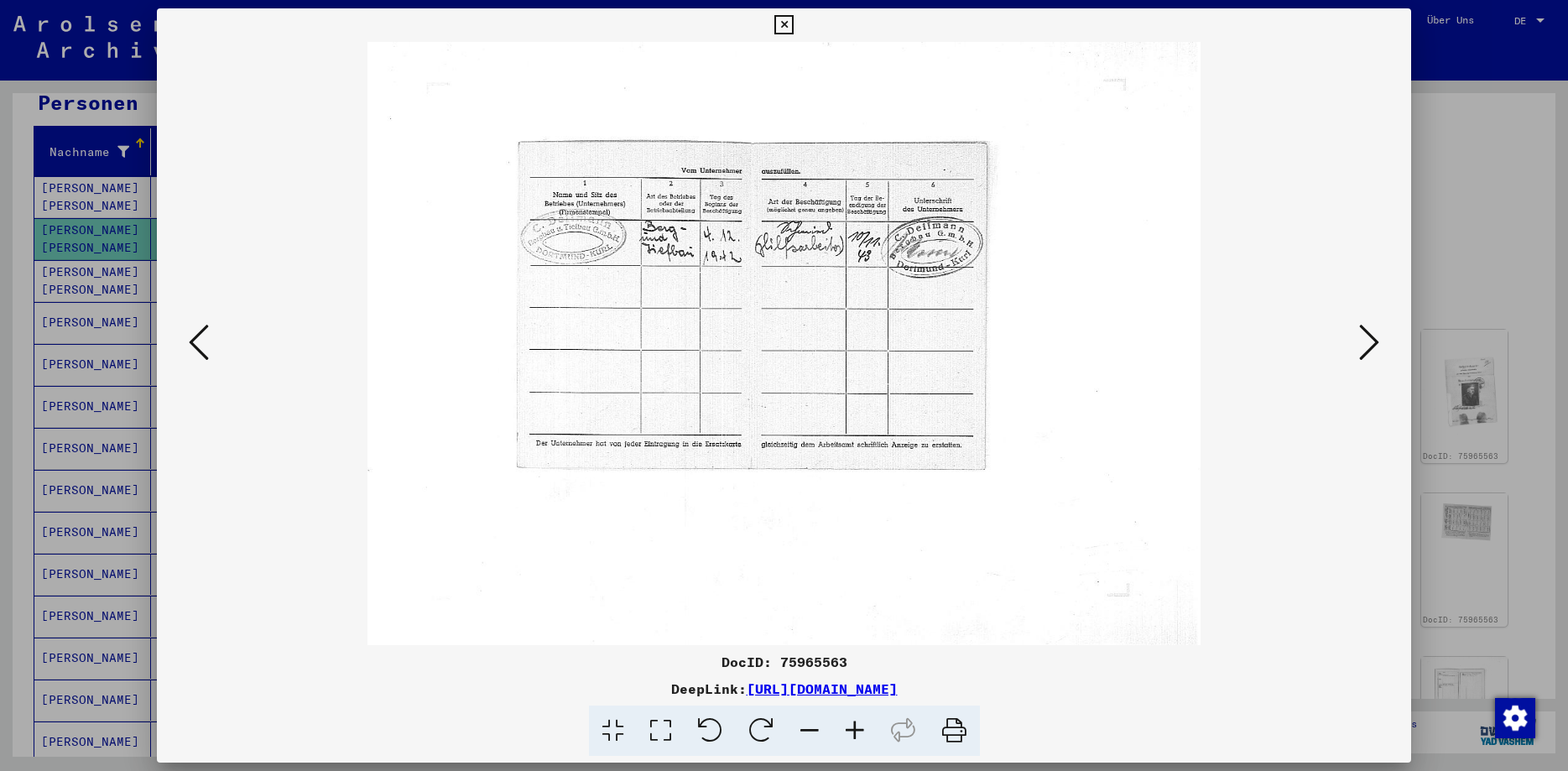
click at [1368, 340] on icon at bounding box center [1369, 343] width 20 height 40
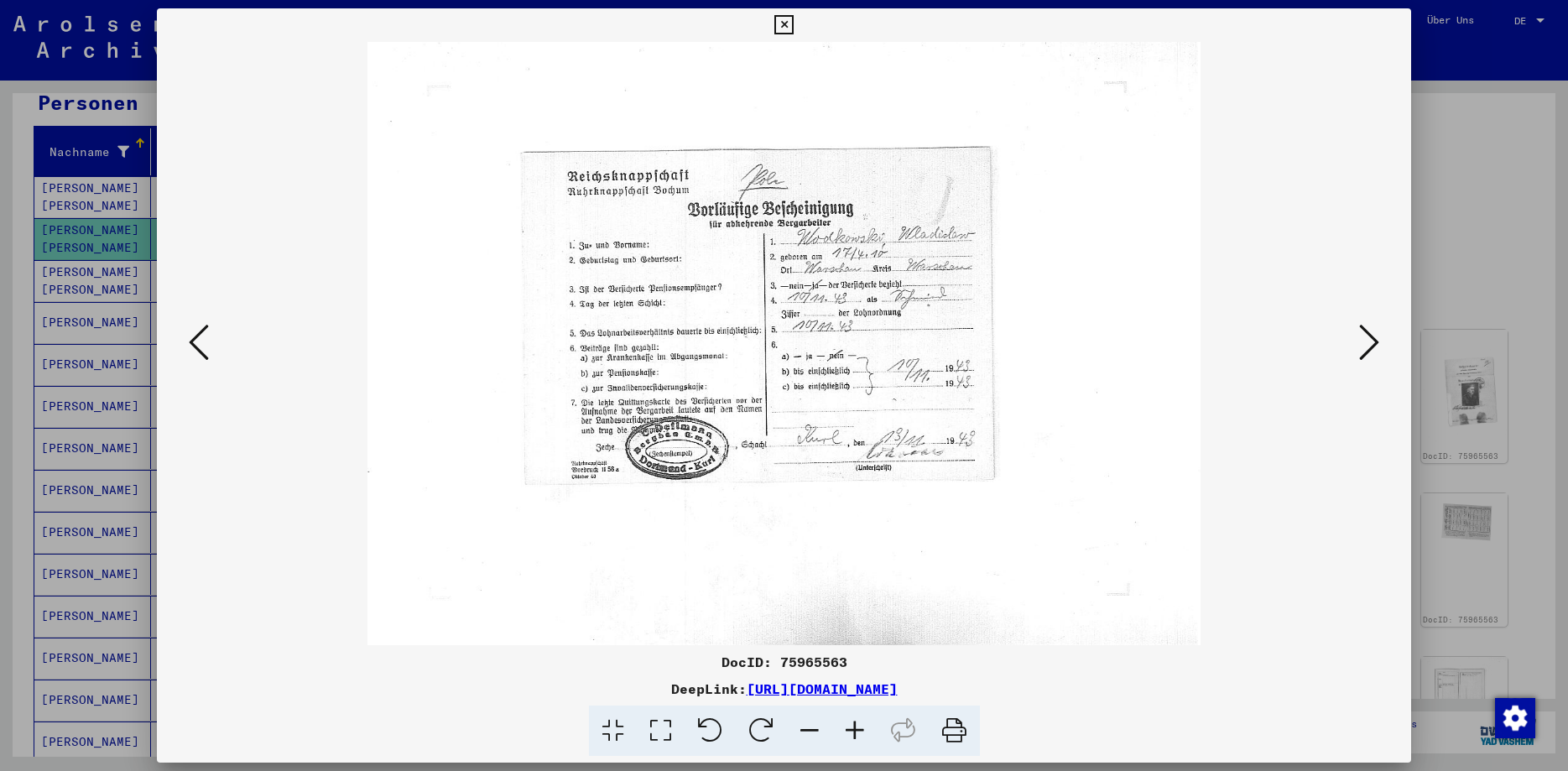
click at [1368, 340] on icon at bounding box center [1369, 343] width 20 height 40
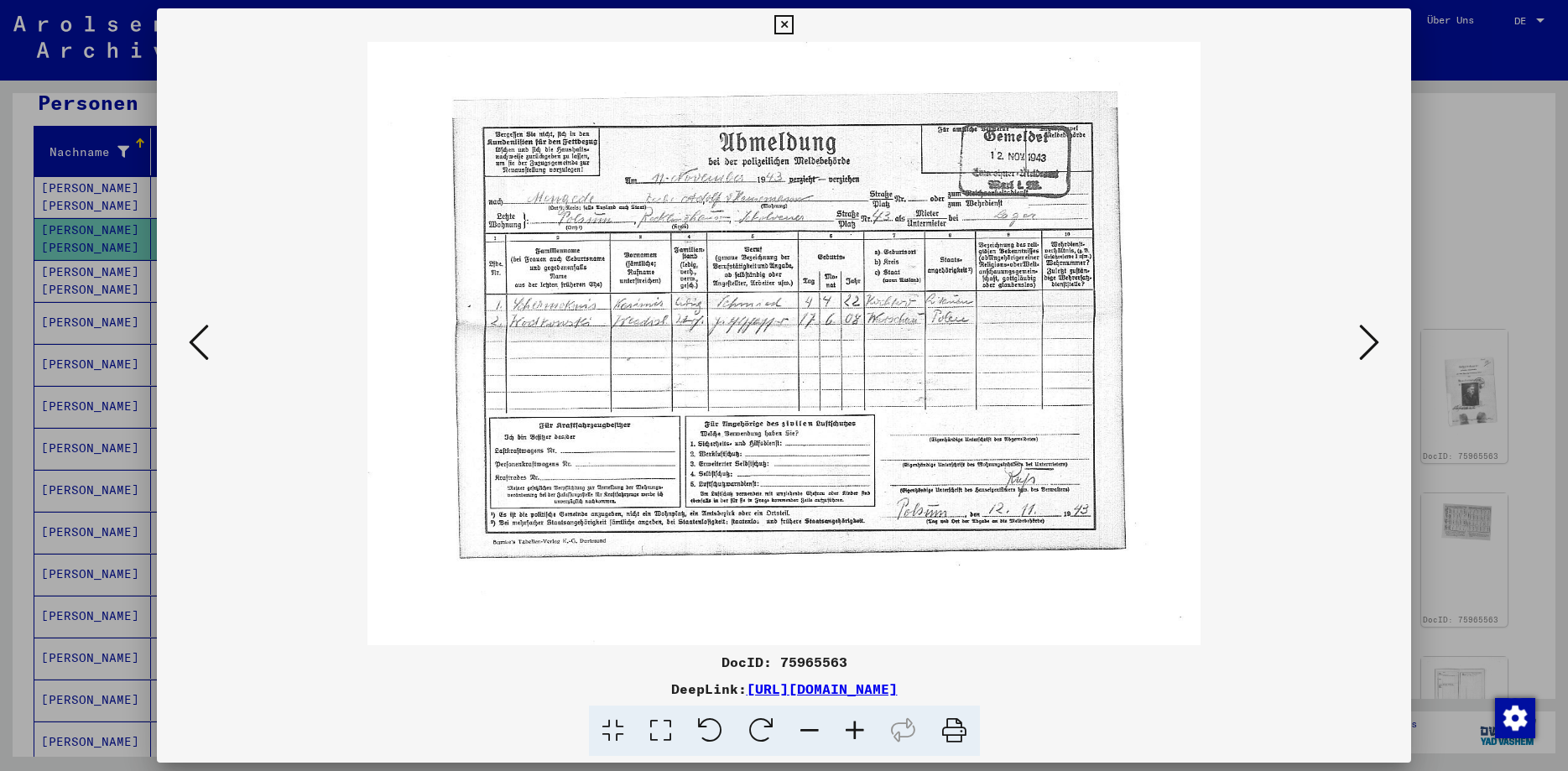
click at [1368, 340] on icon at bounding box center [1369, 343] width 20 height 40
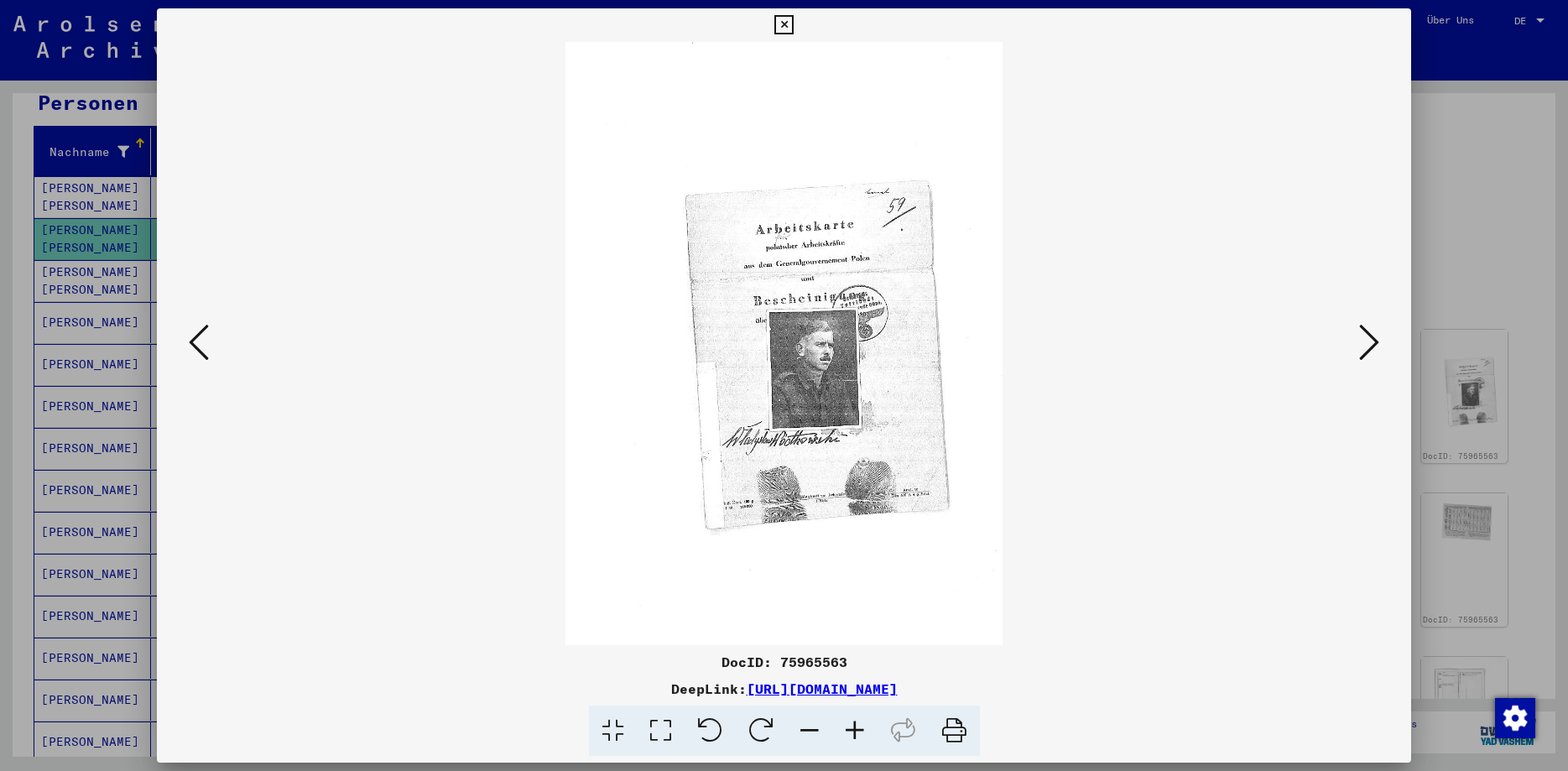
click at [1367, 340] on icon at bounding box center [1369, 343] width 20 height 40
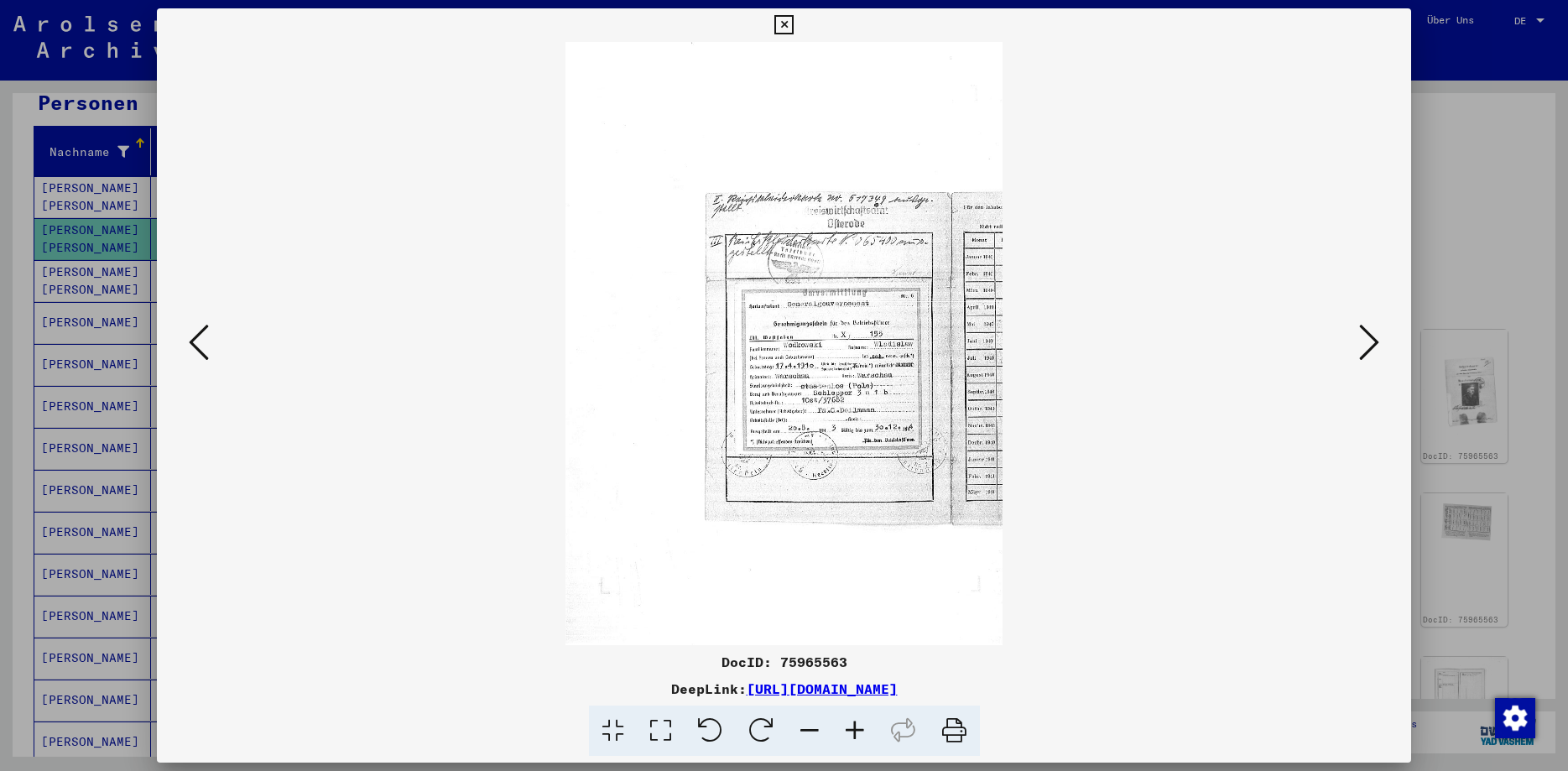
click at [1380, 336] on icon at bounding box center [1369, 343] width 20 height 40
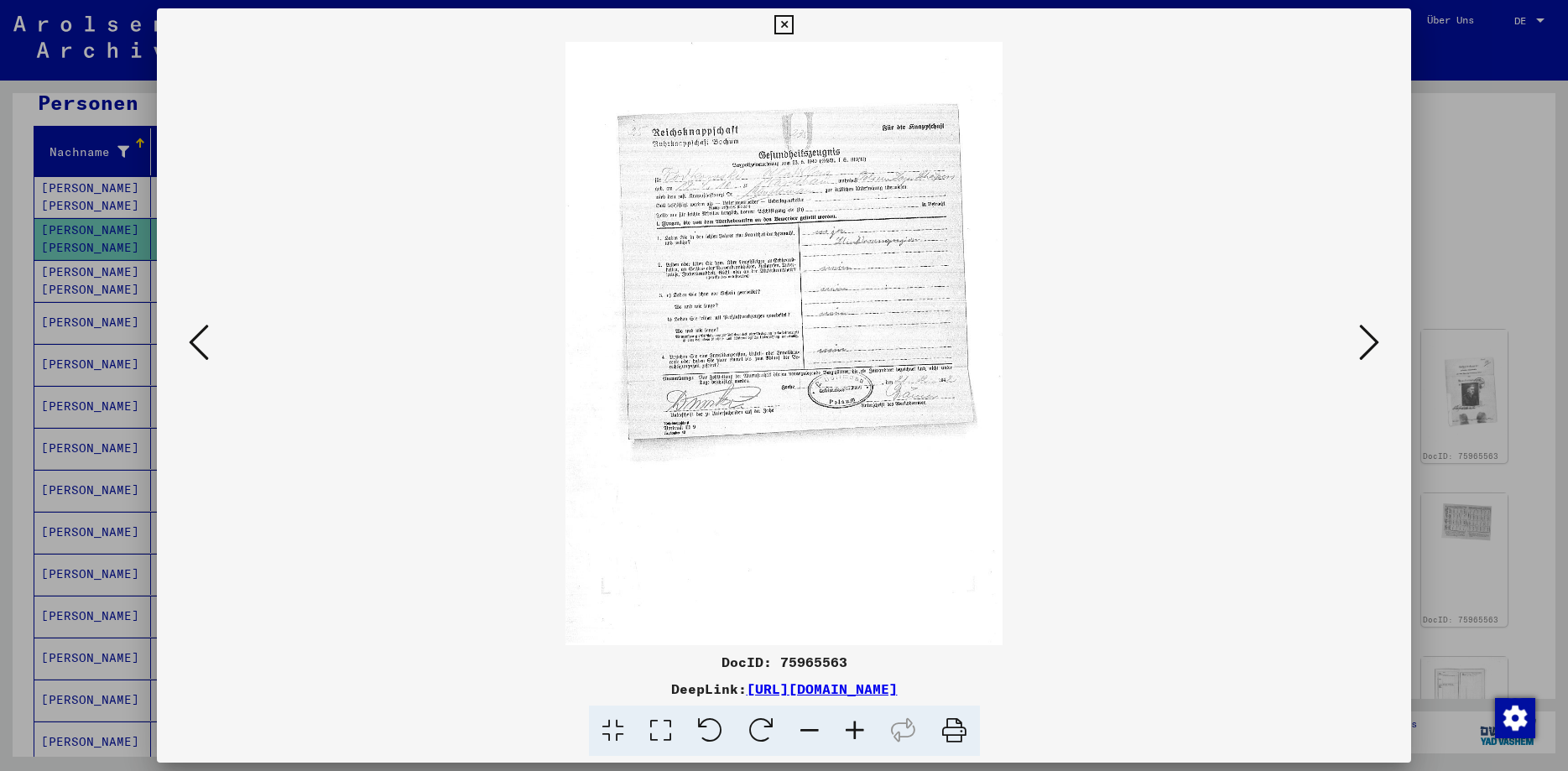
click at [1380, 336] on icon at bounding box center [1369, 343] width 20 height 40
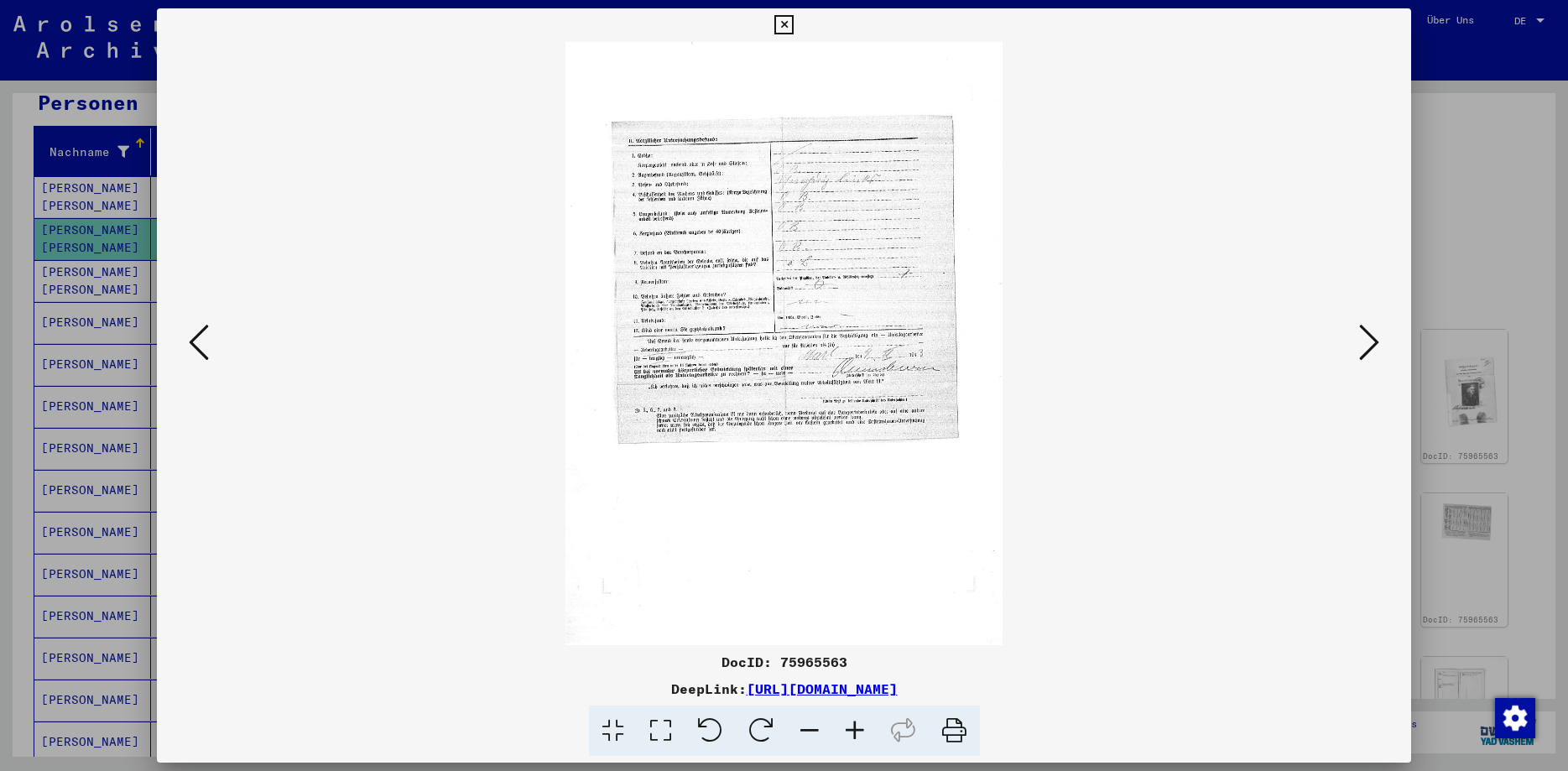
click at [1380, 336] on icon at bounding box center [1369, 343] width 20 height 40
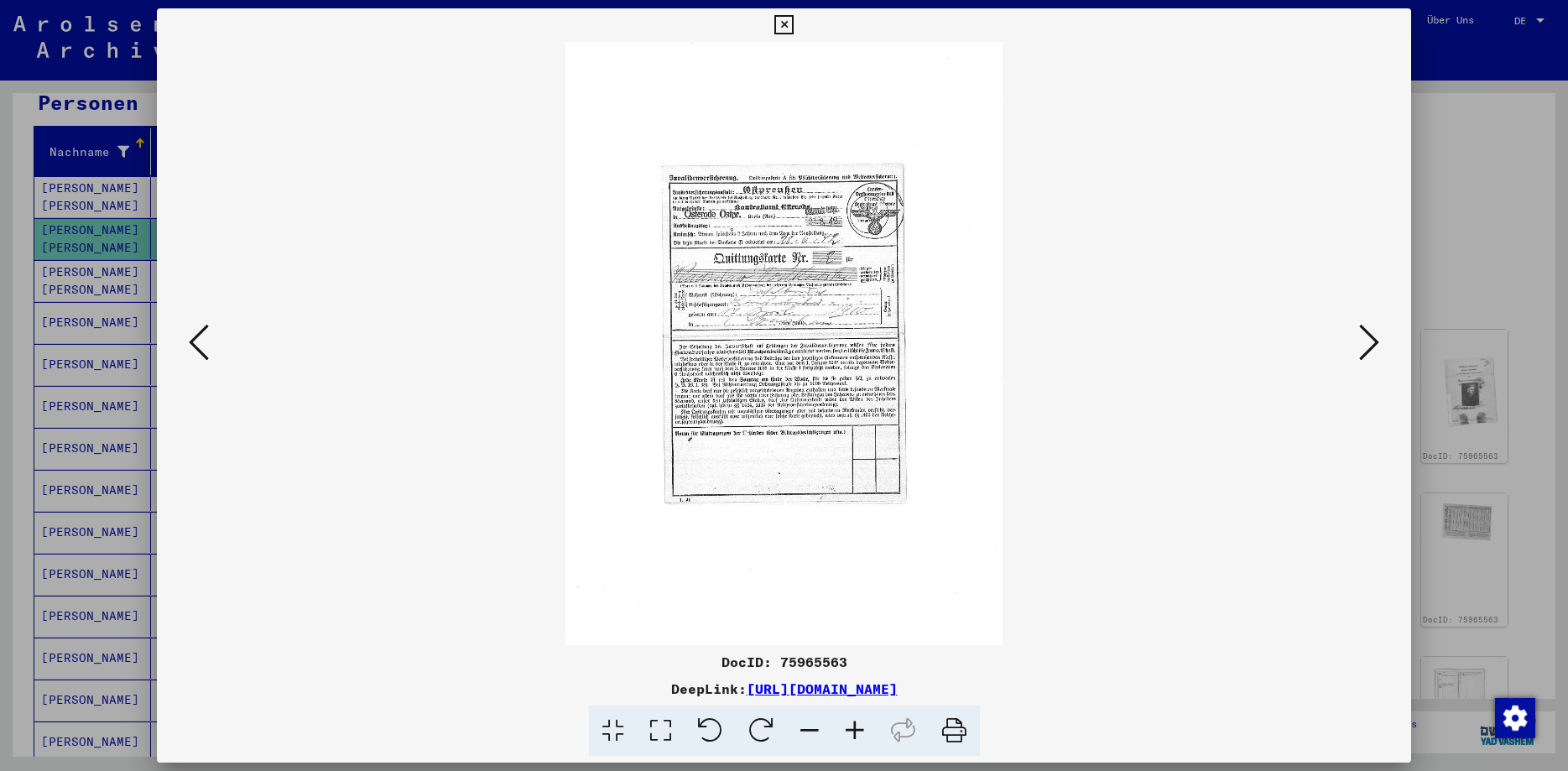
click at [794, 22] on icon at bounding box center [784, 25] width 19 height 20
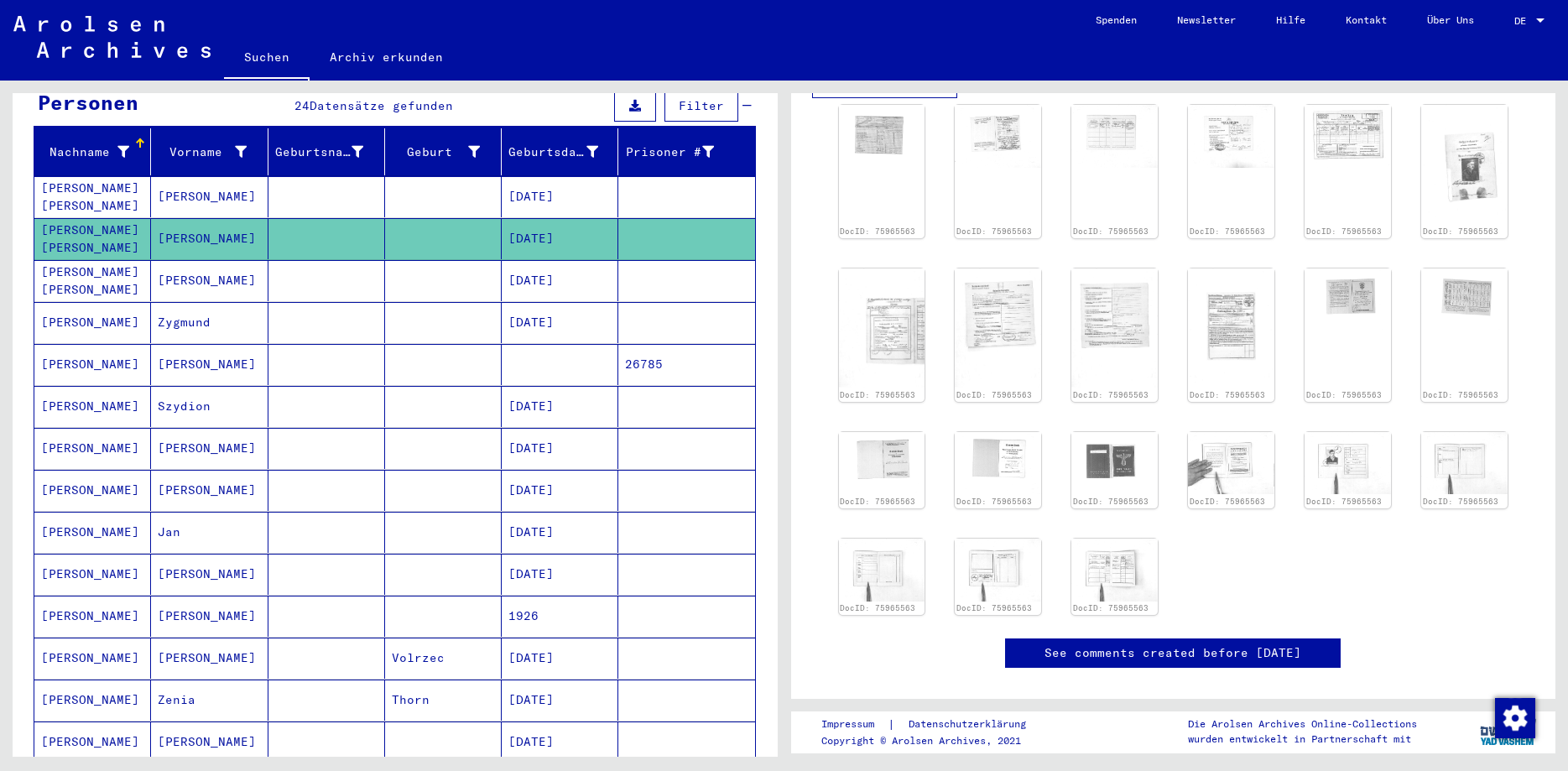
scroll to position [543, 0]
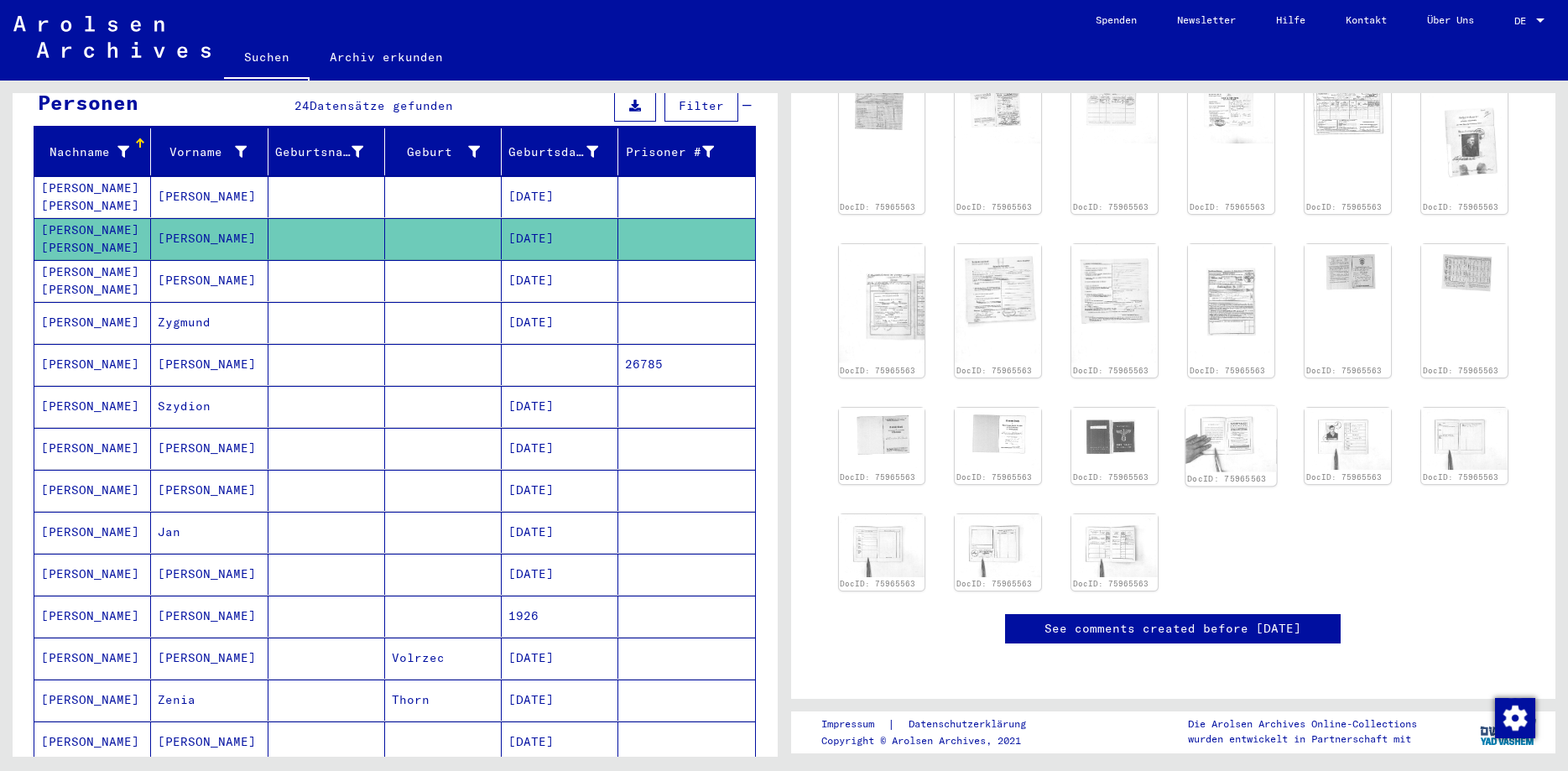
click at [1237, 428] on img at bounding box center [1232, 439] width 90 height 65
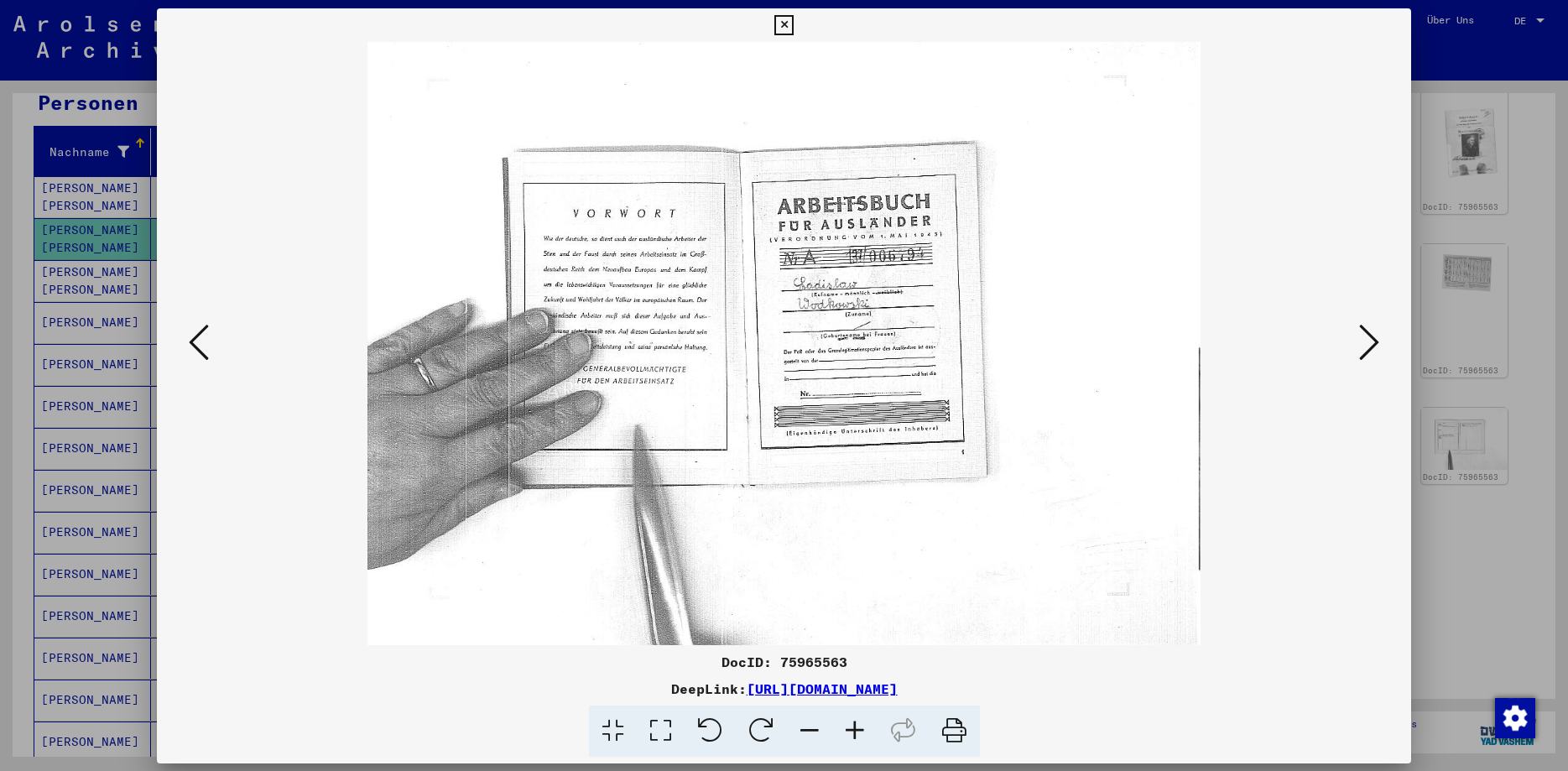
click at [1237, 428] on img at bounding box center [784, 344] width 1141 height 603
click at [1372, 341] on icon at bounding box center [1369, 343] width 20 height 40
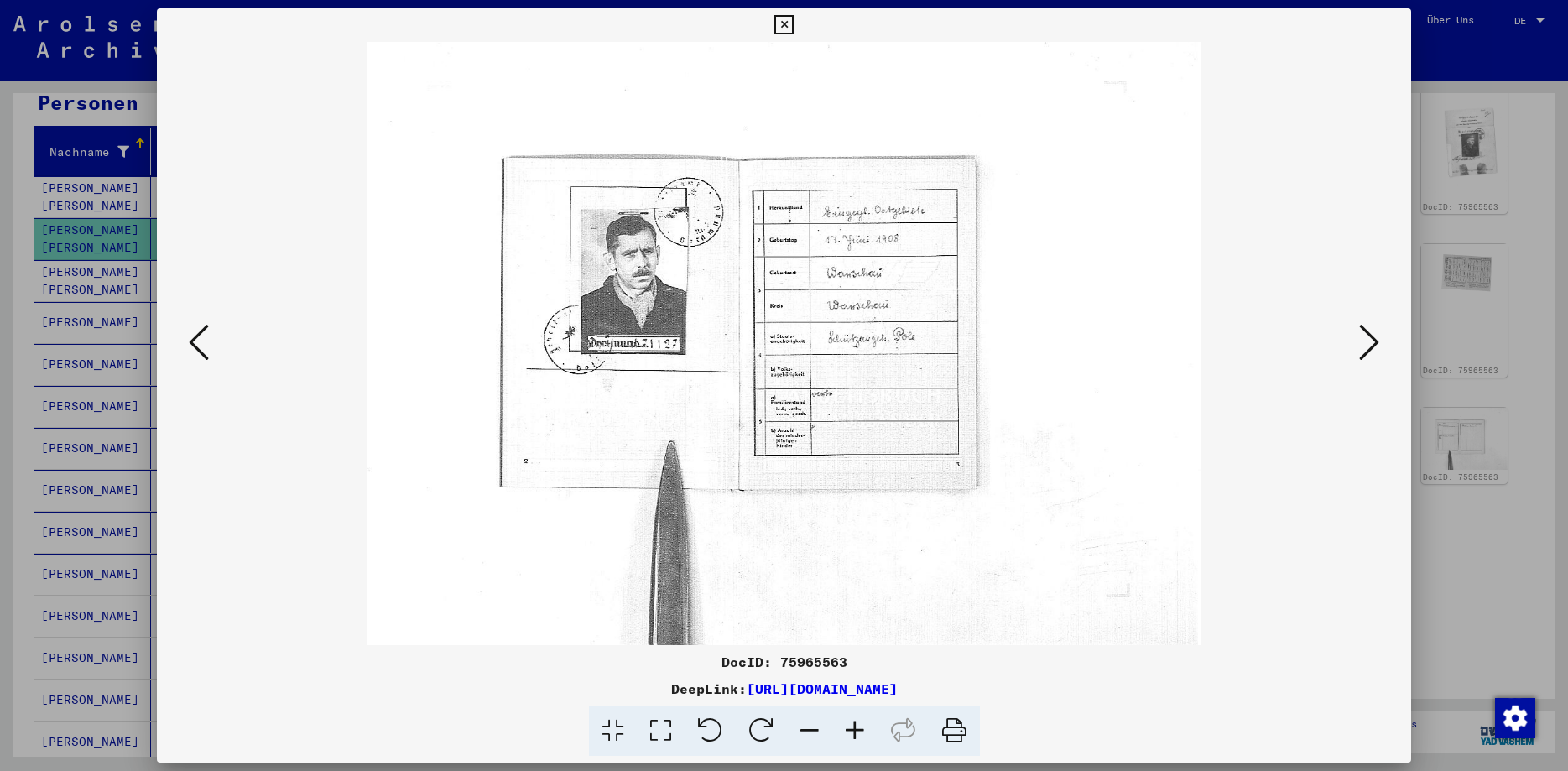
click at [794, 28] on icon at bounding box center [784, 25] width 19 height 20
